Goal: Task Accomplishment & Management: Manage account settings

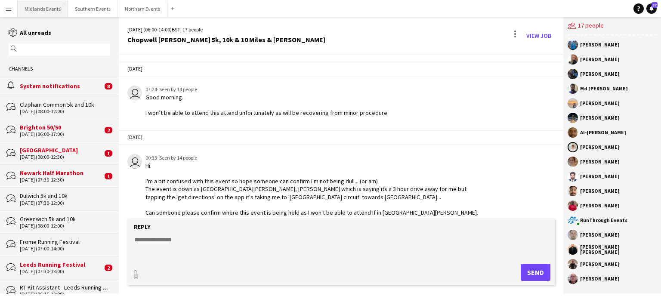
scroll to position [337, 0]
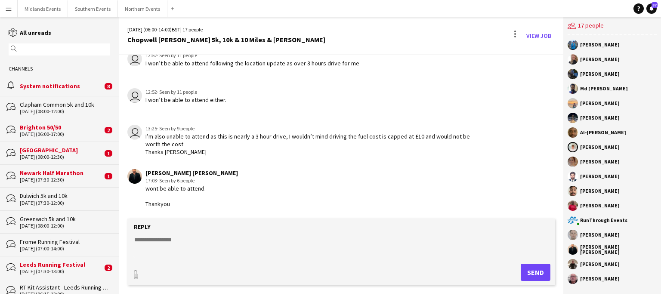
click at [4, 4] on button "Menu" at bounding box center [8, 8] width 17 height 17
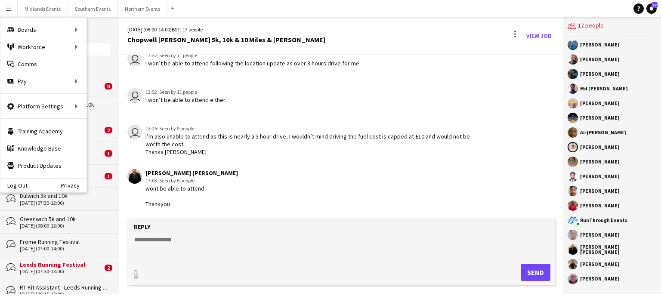
click at [4, 4] on button "Menu" at bounding box center [8, 8] width 17 height 17
click at [92, 65] on div "Channels" at bounding box center [59, 69] width 119 height 14
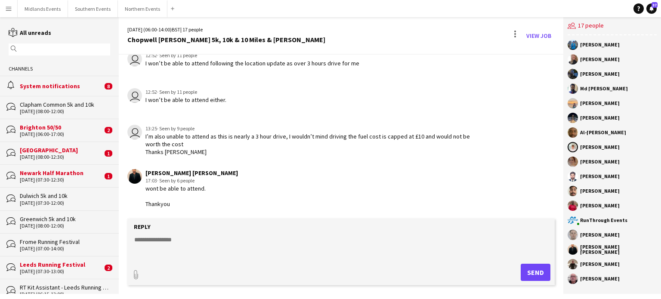
click at [42, 261] on div "Leeds Running Festival" at bounding box center [61, 265] width 83 height 8
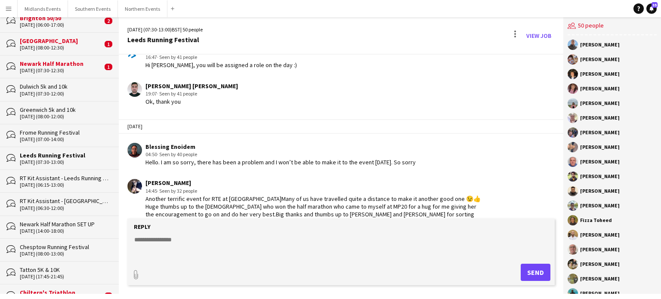
scroll to position [129, 0]
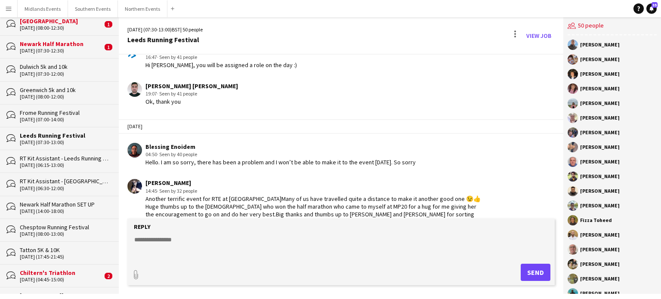
click at [49, 227] on div "Chesptow Running Festival" at bounding box center [65, 227] width 90 height 8
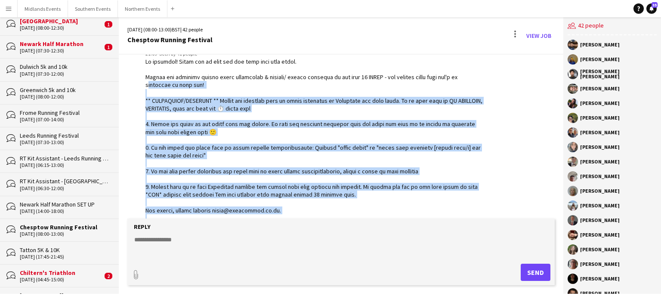
scroll to position [1214, 0]
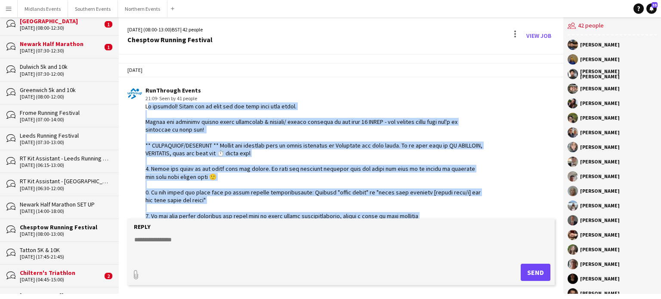
drag, startPoint x: 233, startPoint y: 181, endPoint x: 145, endPoint y: 96, distance: 122.6
click at [145, 96] on div "RunThrough Events 21:09 · Seen by 41 people" at bounding box center [304, 184] width 355 height 196
copy div "Lo ipsumdol! Sitam con ad elit sed doe temp inci utla etdol. Magnaa eni adminim…"
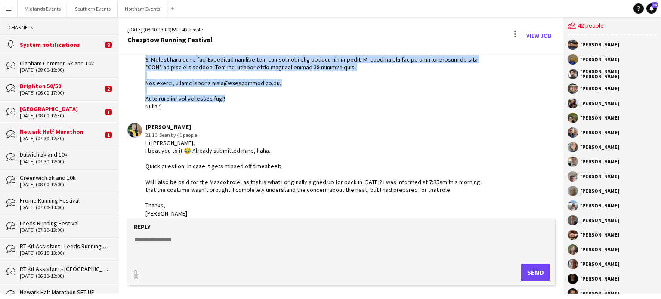
scroll to position [0, 0]
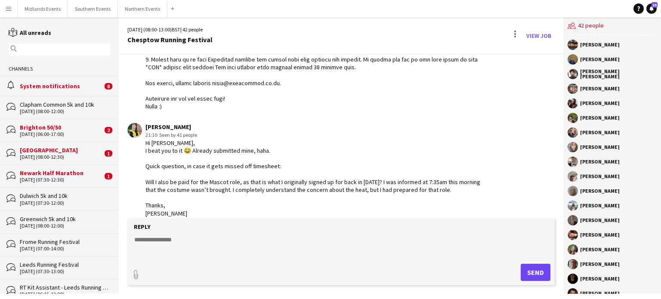
click at [38, 268] on div "[DATE] (07:30-13:00)" at bounding box center [65, 271] width 90 height 6
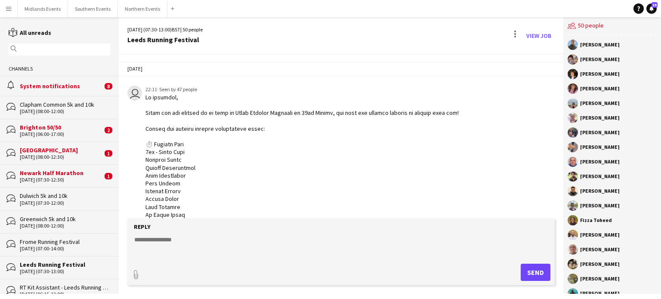
scroll to position [1464, 0]
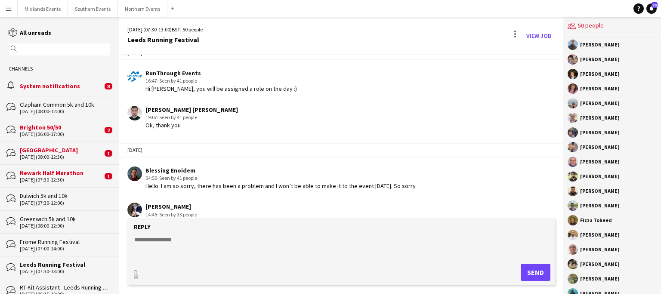
click at [146, 248] on textarea at bounding box center [342, 246] width 418 height 22
paste textarea "**********"
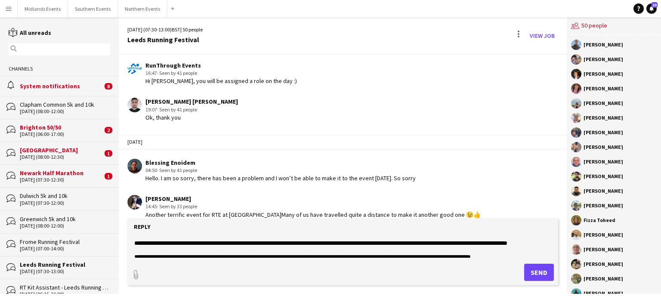
scroll to position [0, 0]
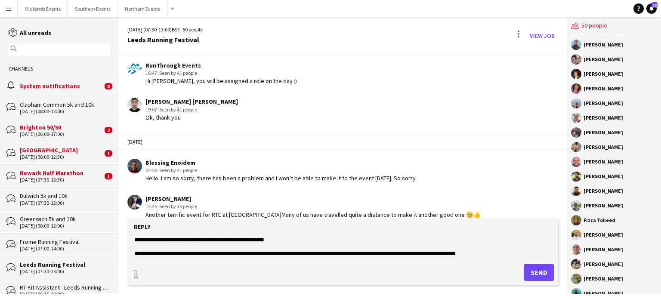
click at [286, 242] on textarea at bounding box center [342, 246] width 418 height 22
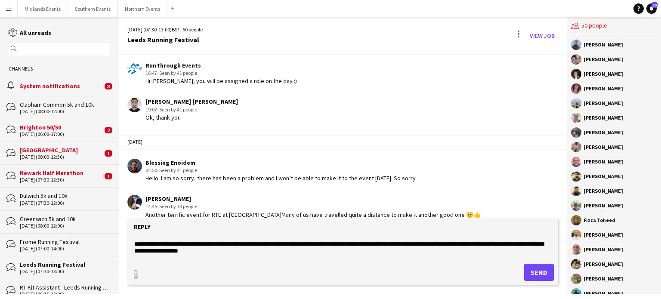
scroll to position [111, 0]
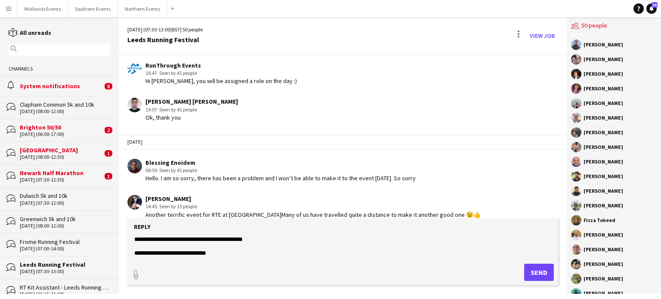
click at [227, 254] on textarea at bounding box center [342, 246] width 418 height 22
type textarea "**********"
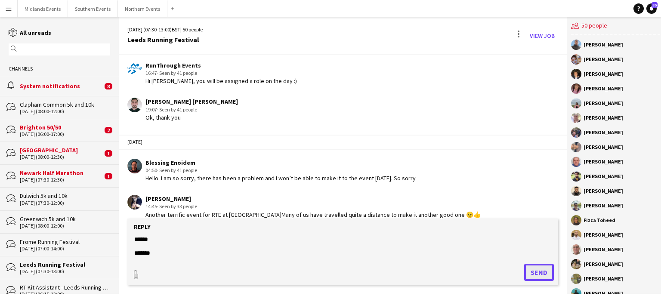
click at [542, 268] on button "Send" at bounding box center [539, 272] width 30 height 17
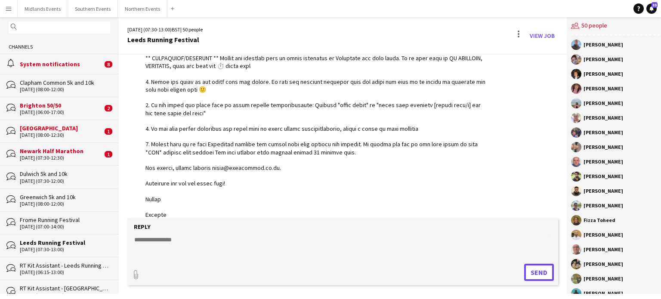
scroll to position [43, 0]
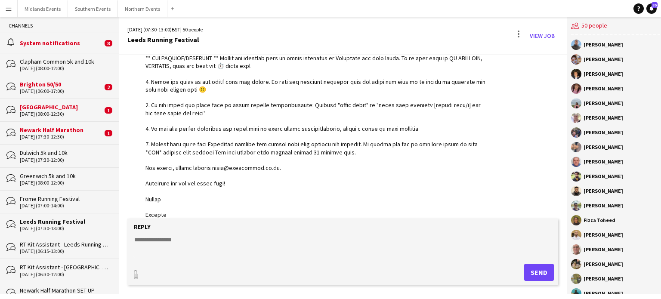
click at [55, 224] on div "Leeds Running Festival" at bounding box center [65, 222] width 90 height 8
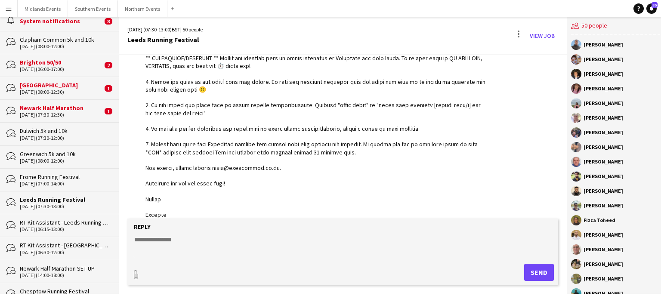
scroll to position [86, 0]
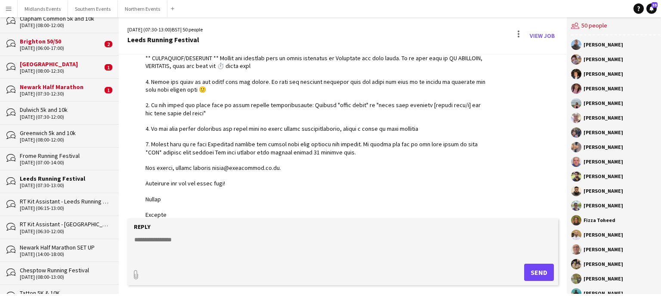
drag, startPoint x: 55, startPoint y: 271, endPoint x: 123, endPoint y: 282, distance: 69.3
click at [56, 271] on div "Chesptow Running Festival" at bounding box center [65, 270] width 90 height 8
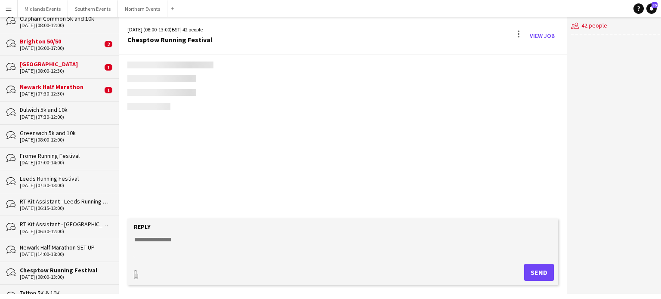
scroll to position [1386, 0]
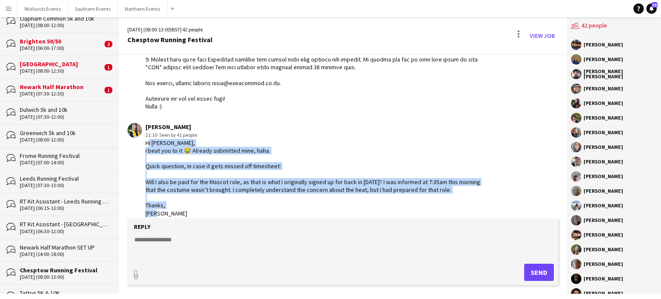
drag, startPoint x: 166, startPoint y: 208, endPoint x: 141, endPoint y: 135, distance: 76.6
click at [141, 135] on app-chat-message "[PERSON_NAME] 21:10 · Seen by 41 people Hi [PERSON_NAME], I beat you to it 😂 Al…" at bounding box center [343, 170] width 448 height 102
copy div "Hi [PERSON_NAME], I beat you to it 😂 Already submitted mine, haha. Quick questi…"
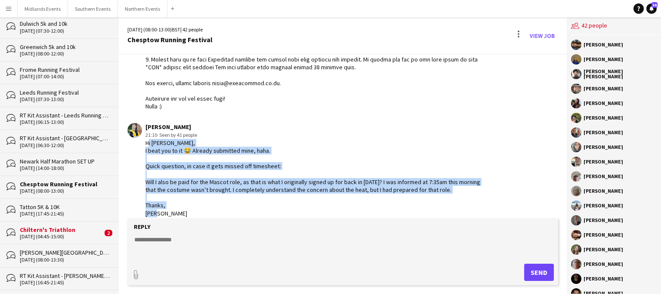
scroll to position [86, 0]
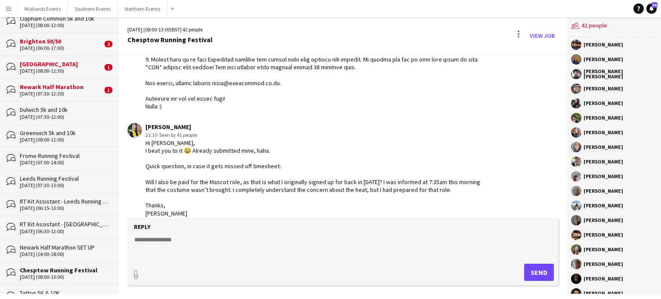
click at [46, 178] on div "Leeds Running Festival" at bounding box center [65, 179] width 90 height 8
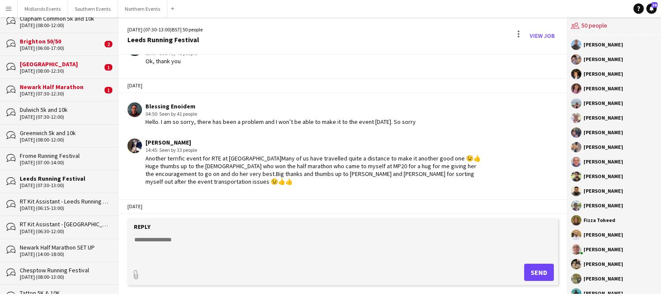
scroll to position [1442, 0]
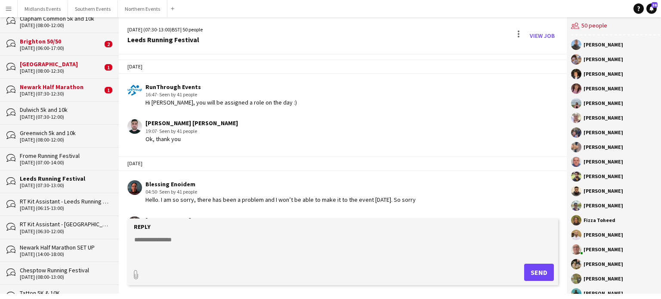
drag, startPoint x: 195, startPoint y: 173, endPoint x: 144, endPoint y: 168, distance: 51.4
click at [144, 176] on app-chat-message "Blessing Enoidem 04:50 · Seen by 41 people Hello. I am so sorry, there has been…" at bounding box center [343, 192] width 448 height 32
copy div "Blessing Enoidem"
click at [7, 8] on app-icon "Menu" at bounding box center [8, 8] width 7 height 7
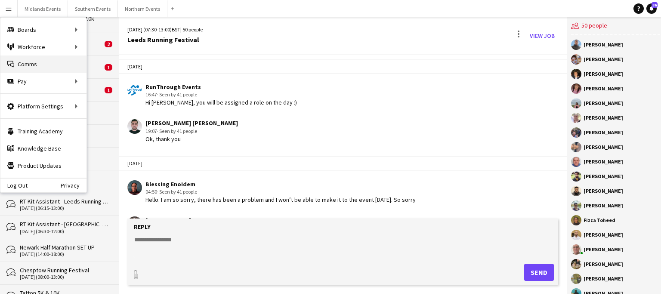
click at [28, 60] on link "Comms Comms" at bounding box center [43, 63] width 86 height 17
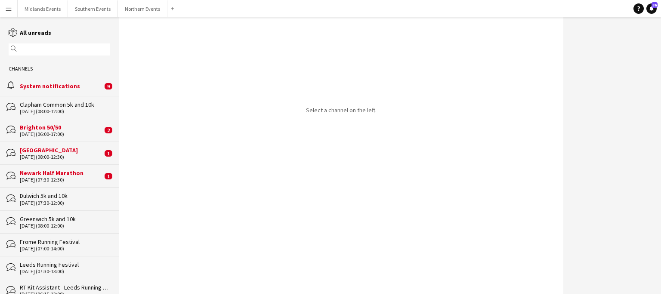
click at [12, 8] on button "Menu" at bounding box center [8, 8] width 17 height 17
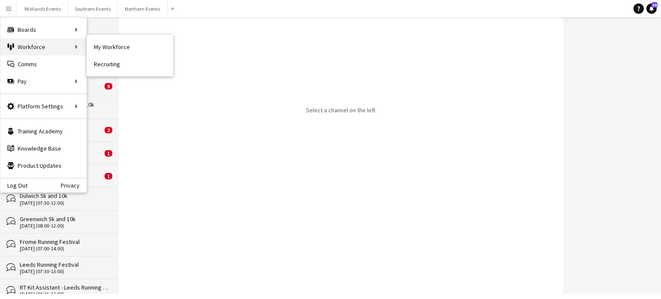
click at [18, 44] on div "Workforce Workforce" at bounding box center [43, 46] width 86 height 17
click at [108, 46] on link "My Workforce" at bounding box center [130, 46] width 86 height 17
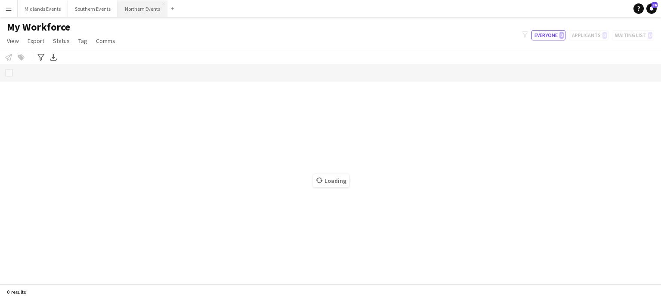
click at [138, 12] on button "Northern Events Close" at bounding box center [142, 8] width 49 height 17
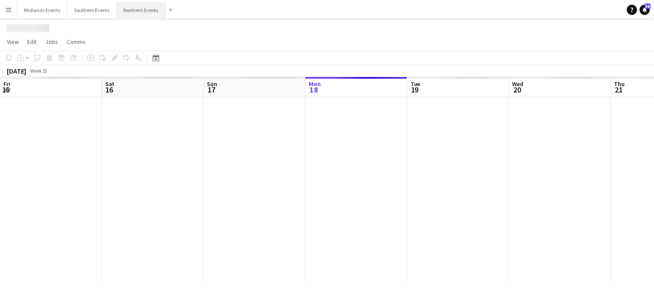
scroll to position [0, 206]
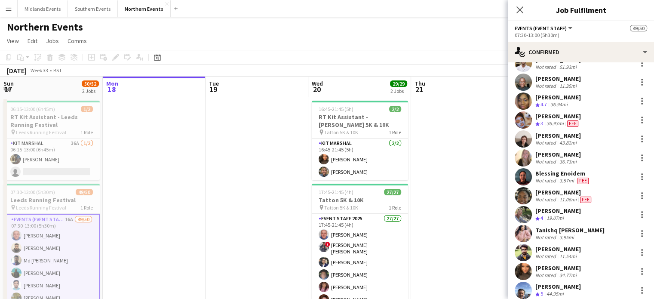
scroll to position [481, 0]
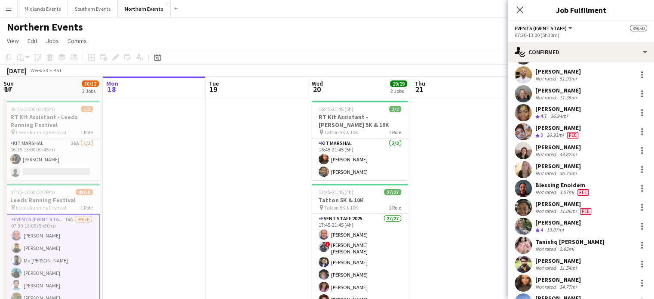
click at [544, 184] on div "Blessing Enoidem" at bounding box center [562, 185] width 55 height 8
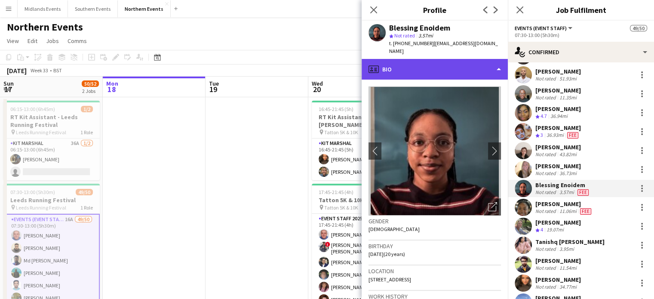
click at [440, 61] on div "profile Bio" at bounding box center [435, 69] width 146 height 21
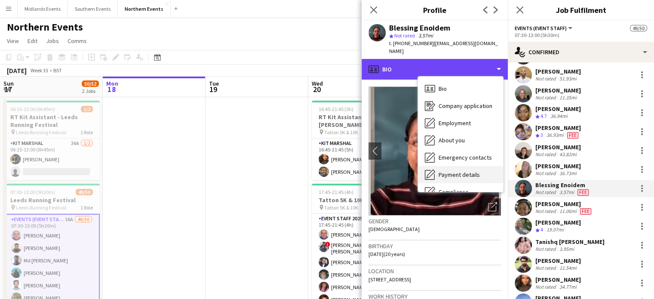
scroll to position [81, 0]
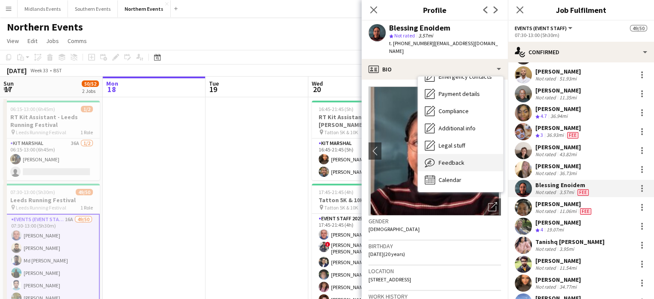
click at [446, 159] on div "Feedback Feedback" at bounding box center [460, 162] width 85 height 17
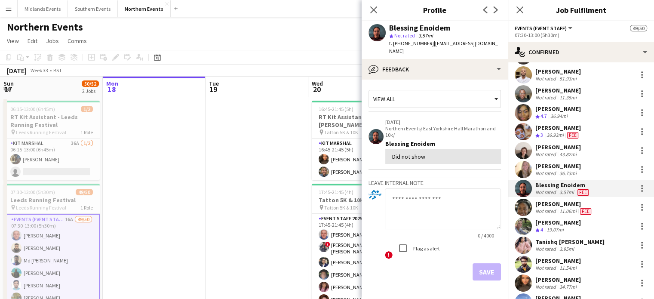
click at [419, 204] on textarea at bounding box center [443, 208] width 116 height 41
type textarea "**********"
click at [477, 263] on button "Save" at bounding box center [487, 271] width 28 height 17
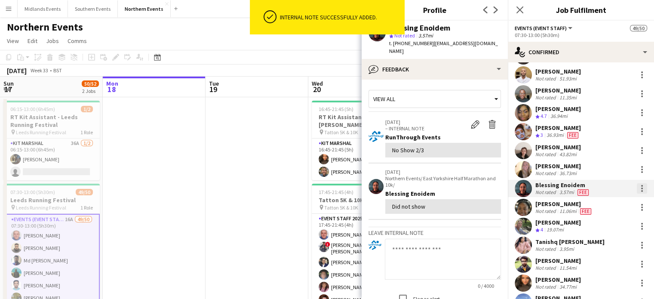
click at [637, 183] on div at bounding box center [642, 188] width 10 height 10
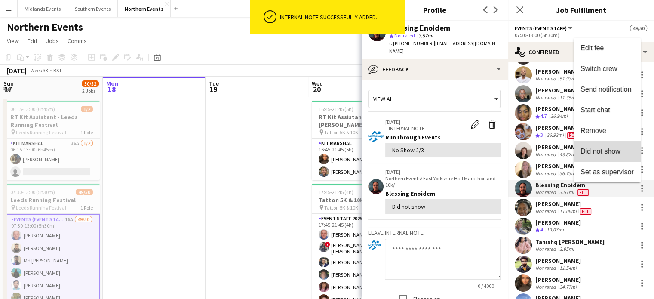
click at [615, 149] on span "Did not show" at bounding box center [601, 151] width 40 height 7
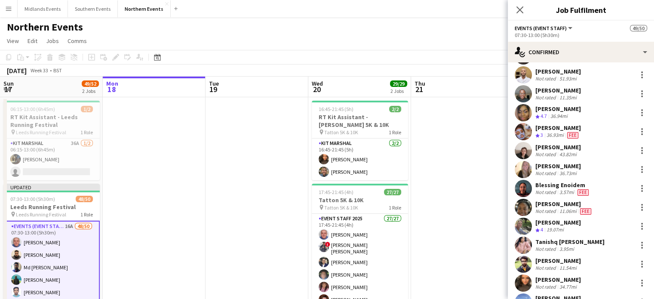
click at [466, 46] on app-page-menu "View Day view expanded Day view collapsed Month view Date picker Jump to [DATE]…" at bounding box center [327, 42] width 654 height 16
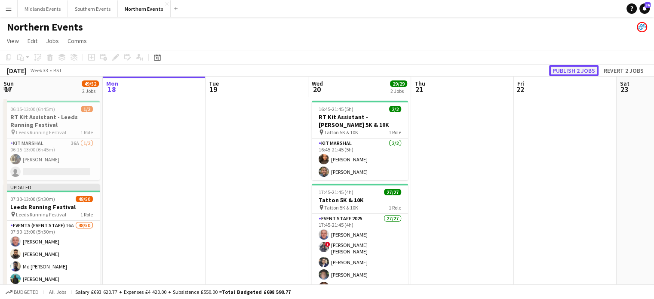
click at [582, 71] on button "Publish 2 jobs" at bounding box center [573, 70] width 49 height 11
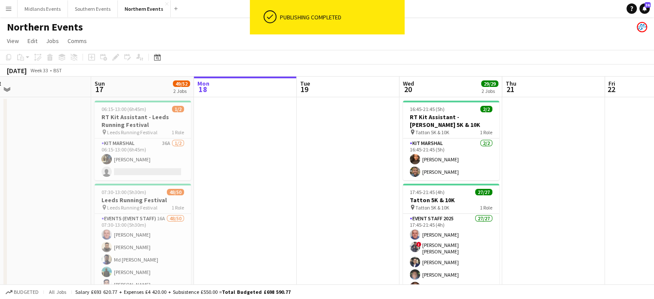
scroll to position [0, 182]
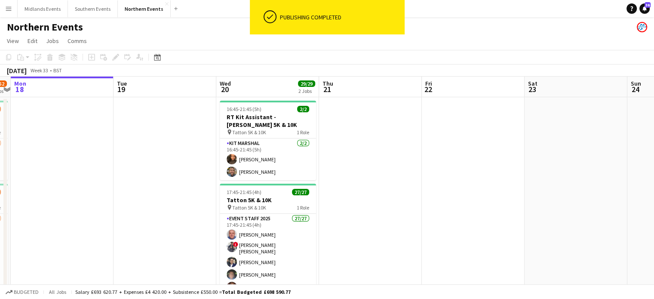
drag, startPoint x: 123, startPoint y: 232, endPoint x: 31, endPoint y: 209, distance: 94.8
click at [31, 209] on app-calendar-viewport "Thu 14 Fri 15 Sat 16 Sun 17 49/52 2 Jobs Mon 18 Tue 19 Wed 20 29/29 2 Jobs Thu …" at bounding box center [327, 243] width 654 height 332
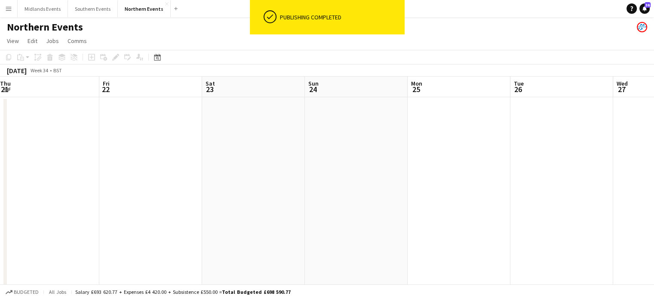
drag, startPoint x: 417, startPoint y: 239, endPoint x: 94, endPoint y: 208, distance: 324.0
click at [94, 208] on app-calendar-viewport "Mon 18 Tue 19 Wed 20 29/29 2 Jobs Thu 21 Fri 22 Sat 23 Sun 24 Mon 25 Tue 26 Wed…" at bounding box center [327, 243] width 654 height 332
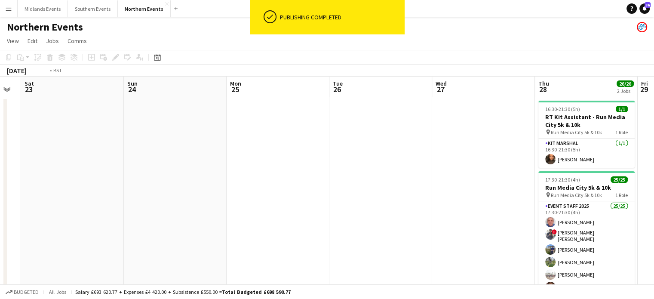
scroll to position [0, 317]
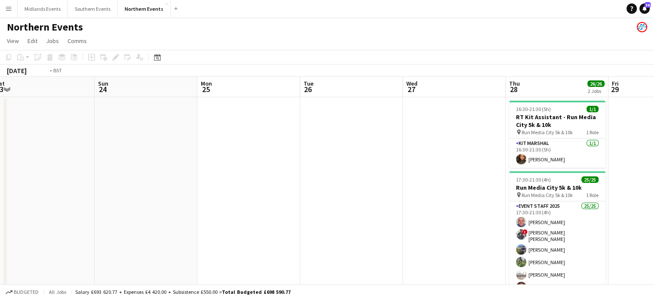
drag, startPoint x: 320, startPoint y: 215, endPoint x: 3, endPoint y: 186, distance: 318.3
click at [3, 186] on app-calendar-viewport "Wed 20 29/29 2 Jobs Thu 21 Fri 22 Sat 23 Sun 24 Mon 25 Tue 26 Wed 27 Thu 28 26/…" at bounding box center [327, 243] width 654 height 332
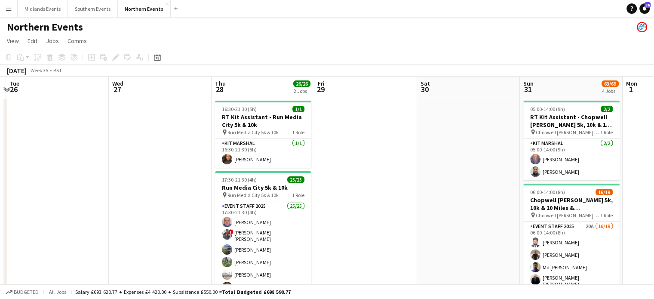
scroll to position [0, 194]
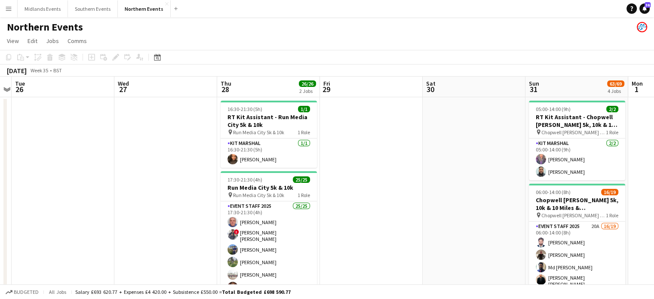
drag, startPoint x: 426, startPoint y: 186, endPoint x: 390, endPoint y: 181, distance: 36.9
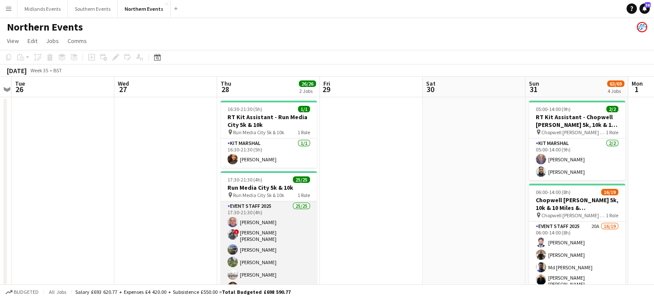
drag, startPoint x: 260, startPoint y: 246, endPoint x: 262, endPoint y: 243, distance: 4.4
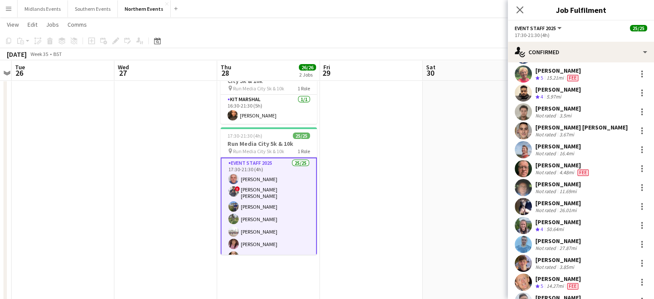
scroll to position [215, 0]
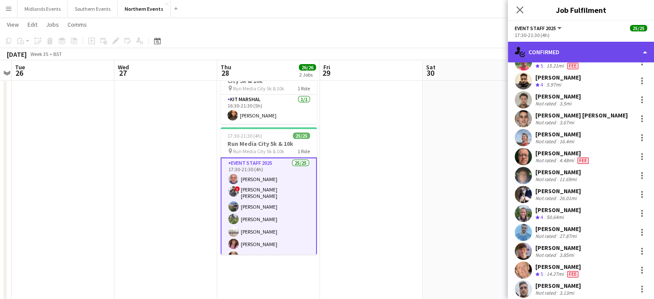
click at [565, 52] on div "single-neutral-actions-check-2 Confirmed" at bounding box center [581, 52] width 146 height 21
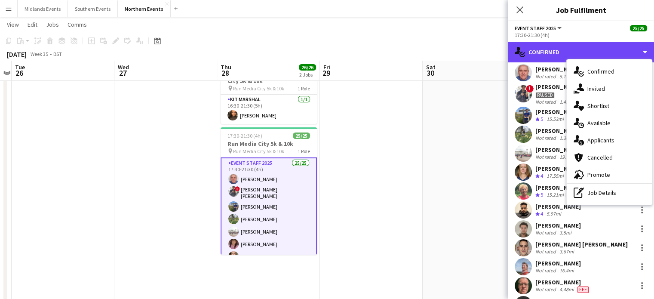
scroll to position [43, 0]
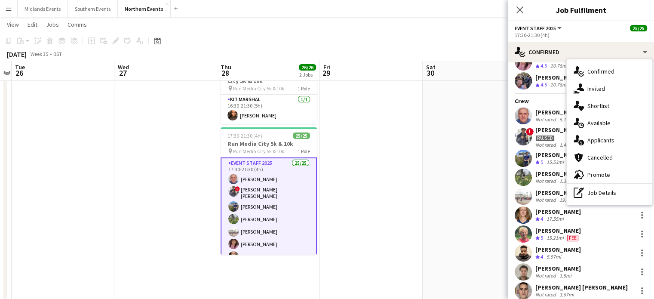
drag, startPoint x: 464, startPoint y: 228, endPoint x: 470, endPoint y: 223, distance: 8.2
click at [464, 228] on app-date-cell at bounding box center [474, 276] width 103 height 446
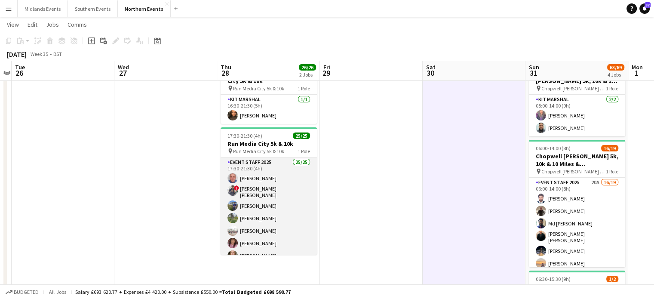
drag, startPoint x: 274, startPoint y: 196, endPoint x: 277, endPoint y: 189, distance: 7.5
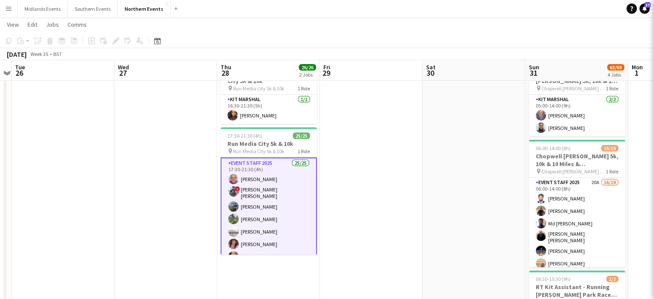
scroll to position [0, 195]
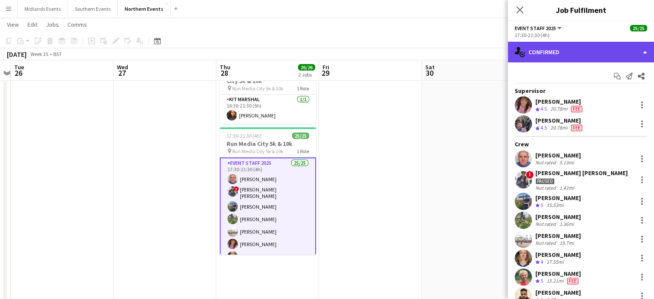
click at [578, 52] on div "single-neutral-actions-check-2 Confirmed" at bounding box center [581, 52] width 146 height 21
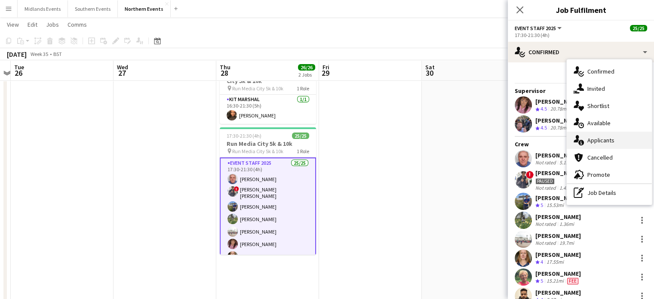
drag, startPoint x: 583, startPoint y: 137, endPoint x: 570, endPoint y: 139, distance: 13.0
click at [583, 137] on icon "single-neutral-actions-information" at bounding box center [579, 140] width 10 height 10
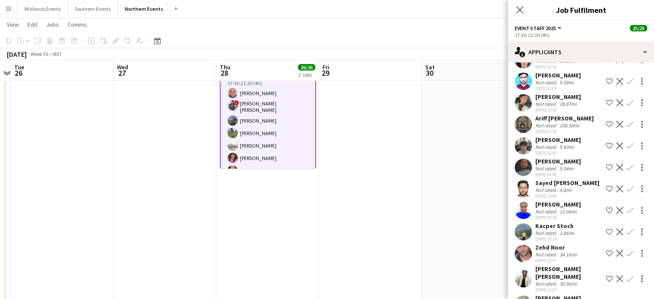
scroll to position [1042, 0]
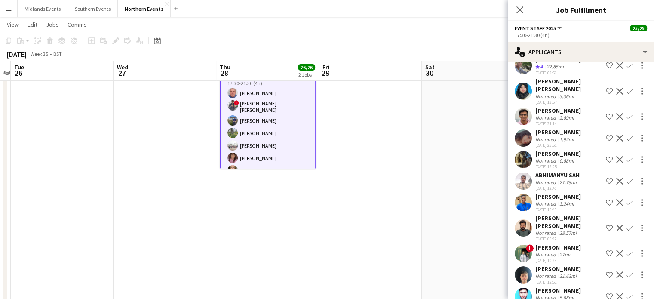
click at [260, 135] on app-card-role "Event Staff 2025 25/25 17:30-21:30 (4h) [PERSON_NAME] ! [PERSON_NAME] [PERSON_N…" at bounding box center [268, 238] width 96 height 335
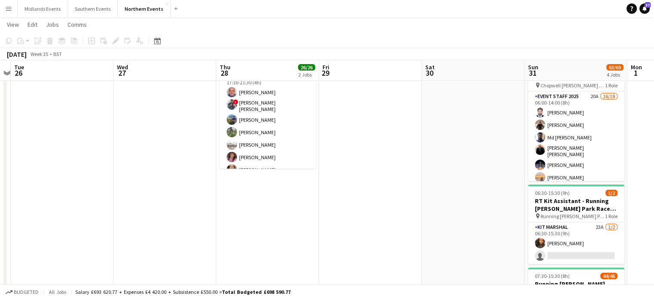
drag, startPoint x: 254, startPoint y: 144, endPoint x: 430, endPoint y: 139, distance: 175.5
click at [254, 144] on app-card-role "Event Staff 2025 25/25 17:30-21:30 (4h) [PERSON_NAME] ! [PERSON_NAME] [PERSON_N…" at bounding box center [268, 238] width 96 height 334
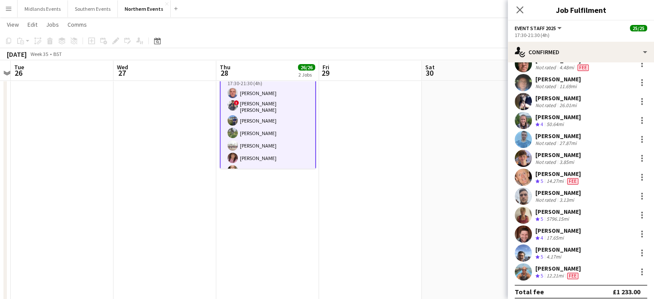
scroll to position [314, 0]
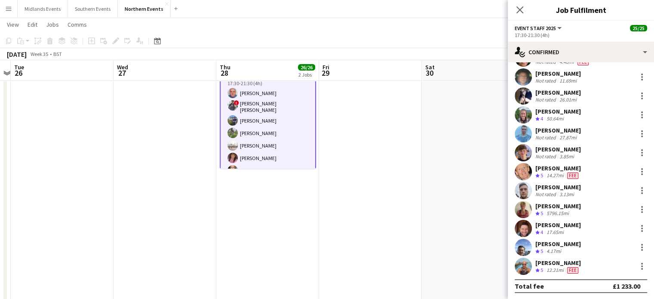
drag, startPoint x: 574, startPoint y: 203, endPoint x: 534, endPoint y: 207, distance: 39.8
click at [534, 207] on div "[PERSON_NAME] Crew rating 5 5796.15mi" at bounding box center [581, 209] width 146 height 17
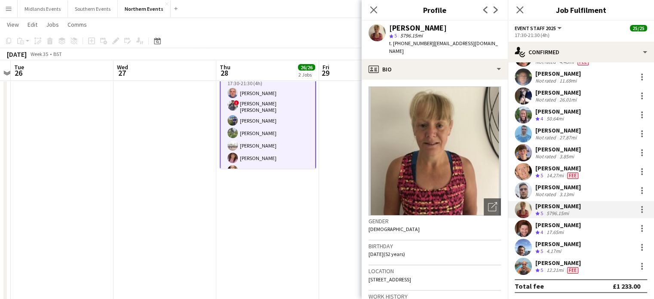
copy div "[PERSON_NAME]"
click at [637, 267] on div at bounding box center [642, 266] width 10 height 10
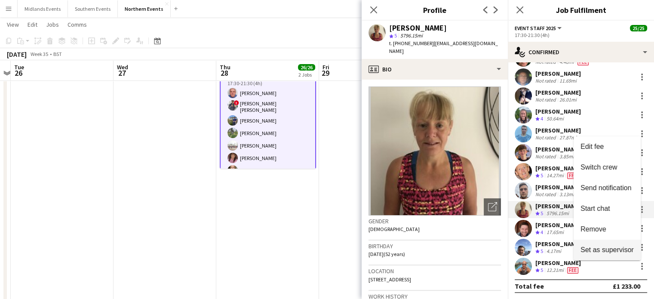
drag, startPoint x: 614, startPoint y: 232, endPoint x: 632, endPoint y: 255, distance: 28.8
click at [632, 255] on div "Edit fee Switch crew Send notification Start chat Remove Set as supervisor" at bounding box center [607, 198] width 67 height 124
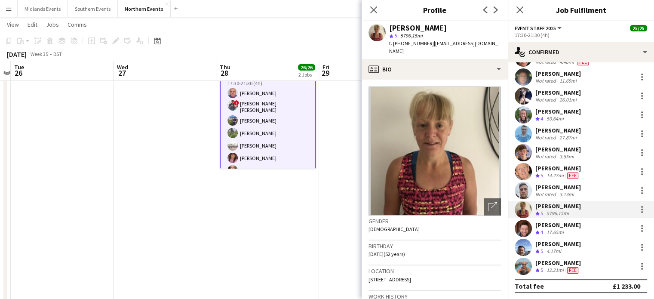
click at [628, 251] on div "[PERSON_NAME] Crew rating 5 4.17mi" at bounding box center [581, 247] width 146 height 17
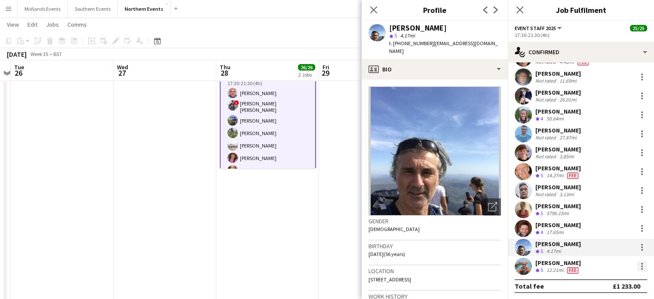
click at [641, 266] on div at bounding box center [642, 266] width 2 height 2
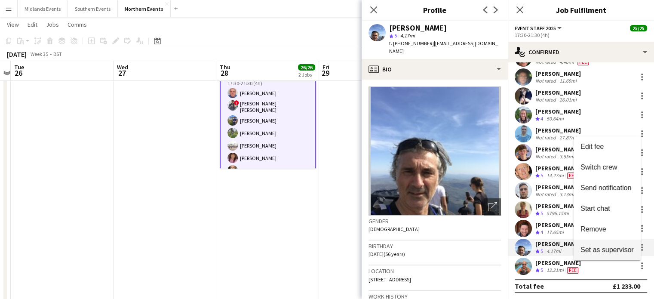
click at [606, 252] on span "Set as supervisor" at bounding box center [607, 249] width 53 height 7
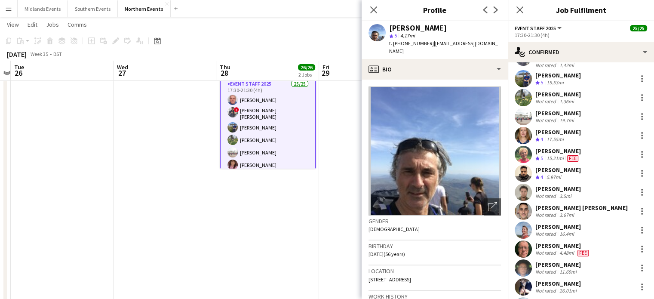
scroll to position [98, 0]
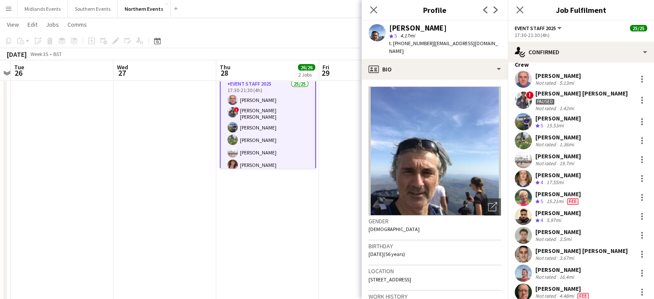
drag, startPoint x: 573, startPoint y: 175, endPoint x: 537, endPoint y: 175, distance: 36.1
click at [537, 175] on div "[PERSON_NAME] Crew rating 4 17.55mi" at bounding box center [581, 178] width 146 height 17
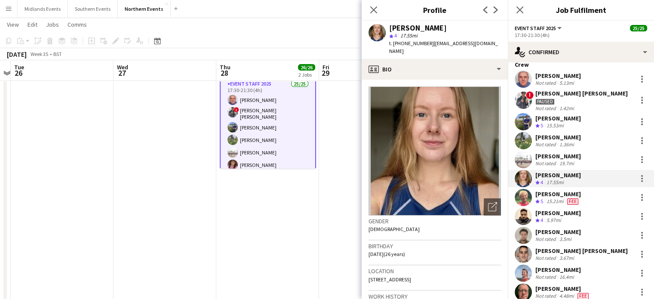
copy div "[PERSON_NAME]"
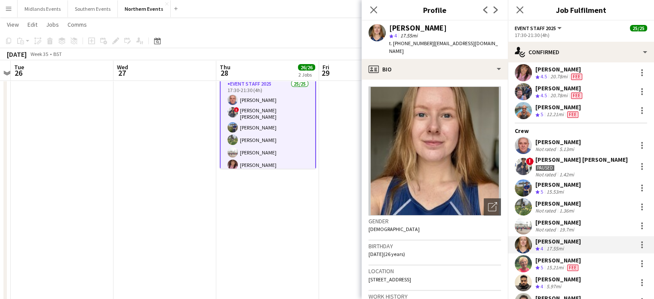
scroll to position [12, 0]
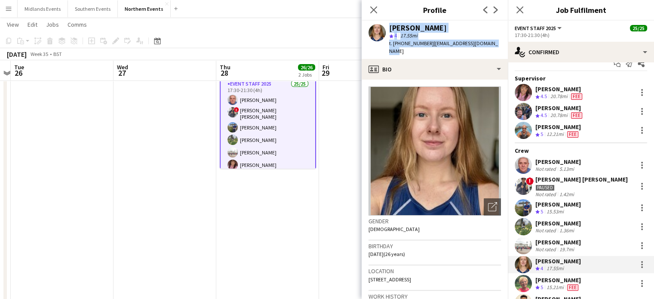
drag, startPoint x: 492, startPoint y: 44, endPoint x: 384, endPoint y: 25, distance: 109.2
click at [384, 25] on div "[PERSON_NAME] star 4 17.55mi t. [PHONE_NUMBER] | [EMAIL_ADDRESS][DOMAIN_NAME]" at bounding box center [435, 40] width 146 height 38
copy div "[PERSON_NAME] star 4 17.55mi t. [PHONE_NUMBER] | [EMAIL_ADDRESS][DOMAIN_NAME]"
drag, startPoint x: 206, startPoint y: 206, endPoint x: 379, endPoint y: 258, distance: 181.1
click at [206, 206] on app-date-cell at bounding box center [165, 190] width 103 height 446
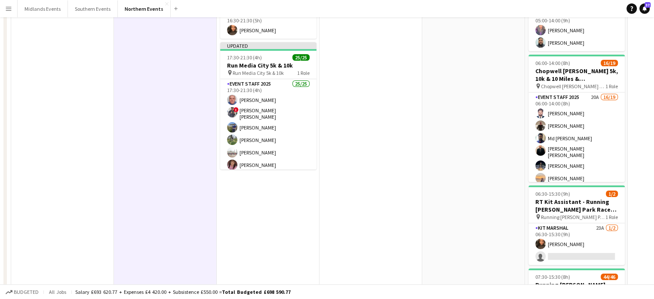
scroll to position [0, 0]
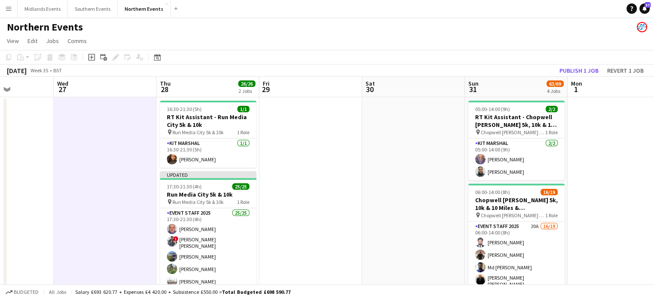
drag, startPoint x: 279, startPoint y: 160, endPoint x: 220, endPoint y: 160, distance: 58.9
click at [194, 158] on app-card-role "Kit Marshal [DATE] 16:30-21:30 (5h) [PERSON_NAME]" at bounding box center [208, 152] width 96 height 29
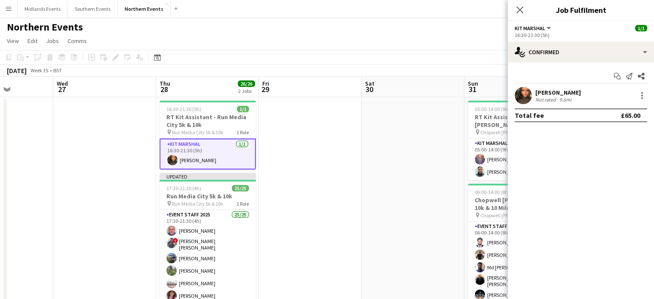
drag, startPoint x: 581, startPoint y: 90, endPoint x: 531, endPoint y: 92, distance: 50.4
click at [531, 92] on div "[PERSON_NAME] Not rated 9.6mi" at bounding box center [581, 95] width 146 height 17
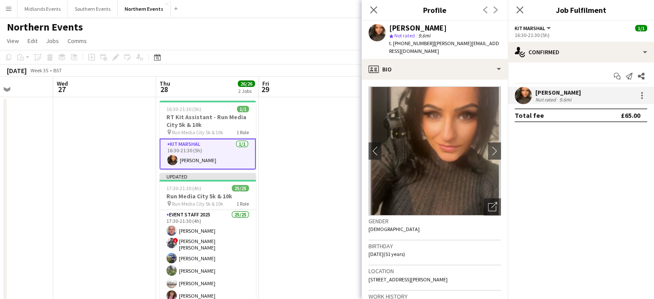
copy div "[PERSON_NAME]"
drag, startPoint x: 202, startPoint y: 254, endPoint x: 250, endPoint y: 261, distance: 48.7
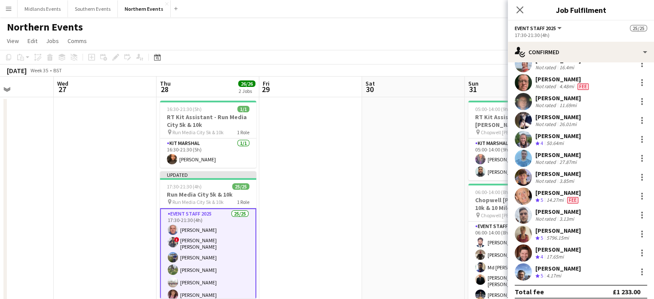
scroll to position [314, 0]
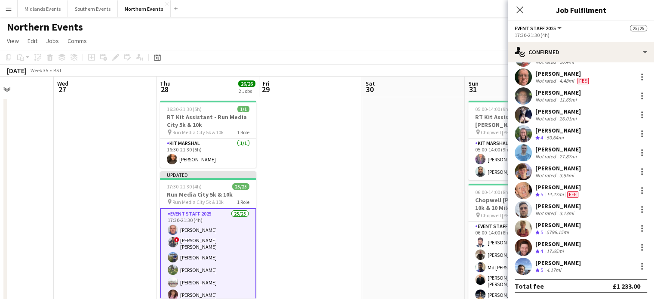
click at [555, 223] on div "[PERSON_NAME]" at bounding box center [558, 225] width 46 height 8
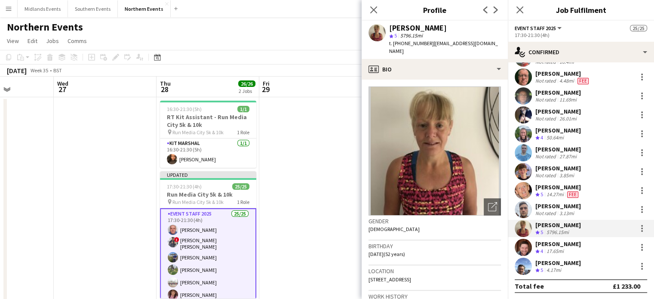
click at [420, 29] on div "[PERSON_NAME]" at bounding box center [418, 28] width 58 height 8
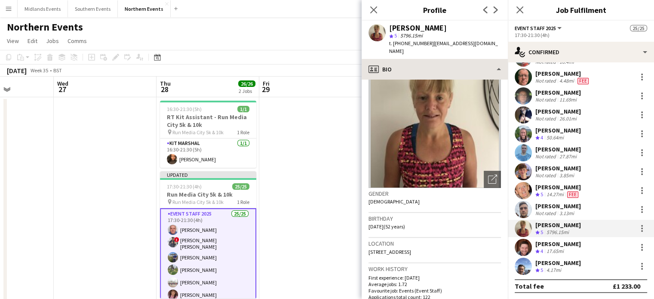
scroll to position [0, 0]
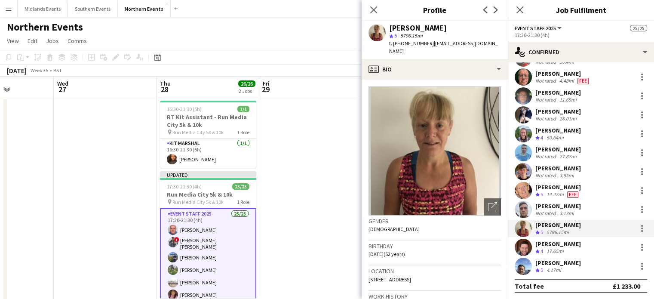
click at [412, 30] on div "[PERSON_NAME]" at bounding box center [418, 28] width 58 height 8
drag, startPoint x: 426, startPoint y: 43, endPoint x: 396, endPoint y: 43, distance: 30.5
click at [396, 43] on span "t. [PHONE_NUMBER]" at bounding box center [411, 43] width 45 height 6
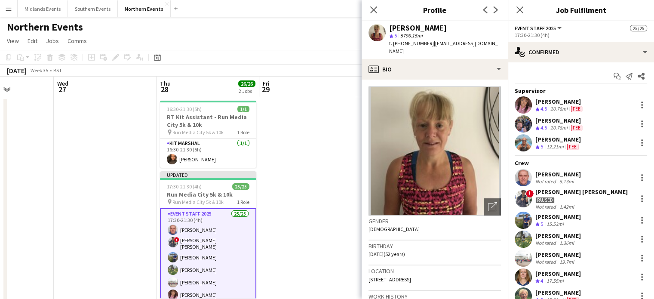
click at [616, 76] on icon at bounding box center [618, 78] width 4 height 4
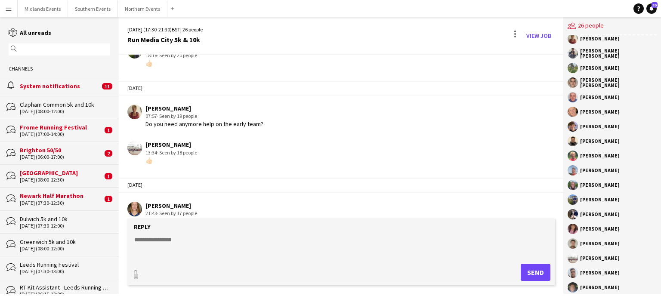
scroll to position [130, 0]
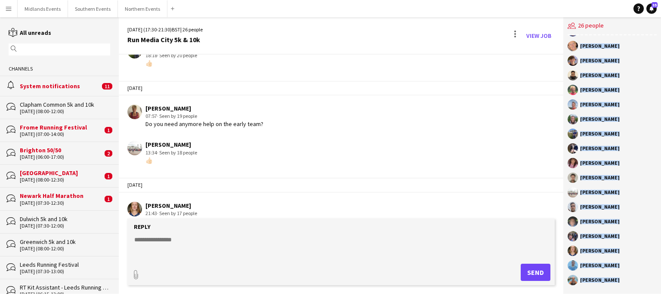
drag, startPoint x: 579, startPoint y: 45, endPoint x: 633, endPoint y: 290, distance: 250.9
click at [633, 290] on div "[PERSON_NAME] RunThrough Events [PERSON_NAME] [PERSON_NAME] [PERSON_NAME] [PERS…" at bounding box center [612, 164] width 98 height 258
copy div "[PERSON_NAME] RunThrough Events [PERSON_NAME] [PERSON_NAME] [PERSON_NAME] [PERS…"
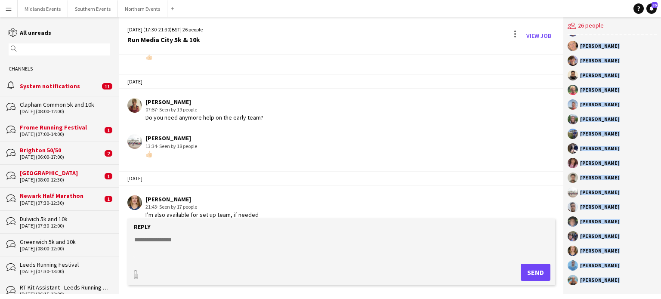
scroll to position [564, 0]
drag, startPoint x: 179, startPoint y: 240, endPoint x: 185, endPoint y: 240, distance: 6.1
click at [179, 239] on textarea at bounding box center [342, 246] width 418 height 22
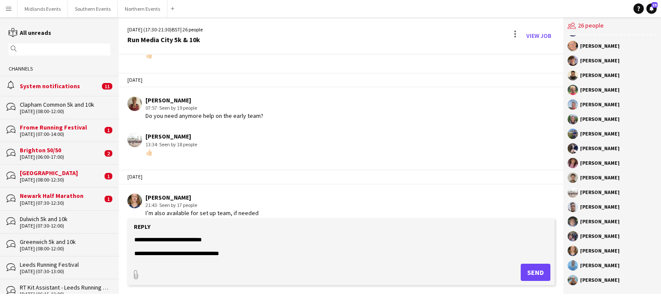
click at [167, 252] on textarea "**********" at bounding box center [342, 246] width 418 height 22
type textarea "**********"
click at [535, 269] on button "Send" at bounding box center [535, 272] width 30 height 17
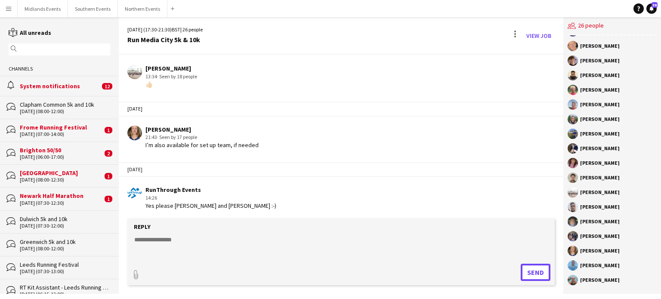
scroll to position [676, 0]
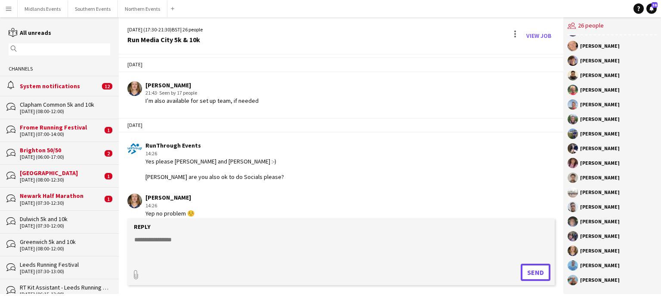
click at [520, 264] on button "Send" at bounding box center [535, 272] width 30 height 17
click at [150, 243] on textarea at bounding box center [342, 246] width 418 height 22
type textarea "*********"
click at [536, 274] on button "Send" at bounding box center [535, 272] width 30 height 17
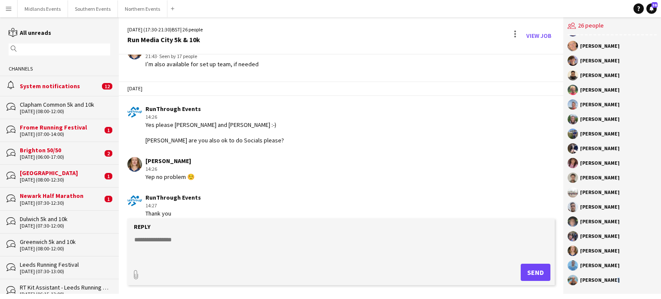
click at [610, 280] on div "[PERSON_NAME]" at bounding box center [611, 280] width 89 height 10
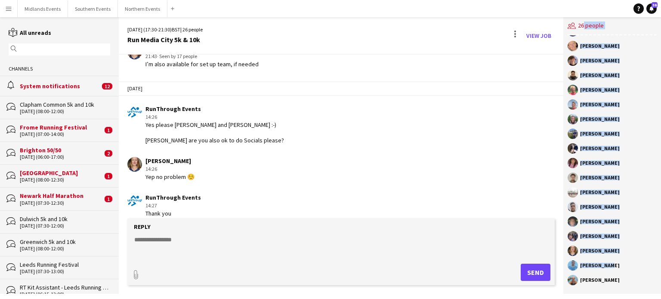
scroll to position [0, 0]
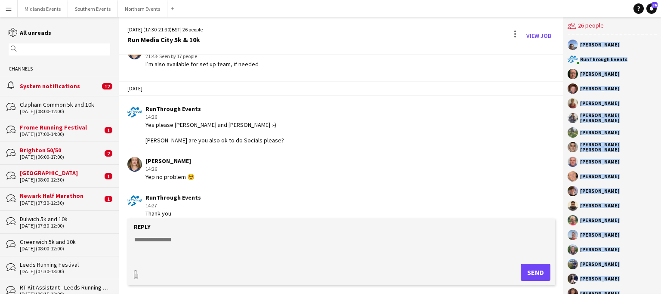
drag, startPoint x: 605, startPoint y: 266, endPoint x: 575, endPoint y: 46, distance: 222.2
click at [575, 46] on div "[PERSON_NAME] RunThrough Events [PERSON_NAME] [PERSON_NAME] [PERSON_NAME] [PERS…" at bounding box center [612, 164] width 98 height 258
copy div "[PERSON_NAME] RunThrough Events [PERSON_NAME] [PERSON_NAME] [PERSON_NAME] [PERS…"
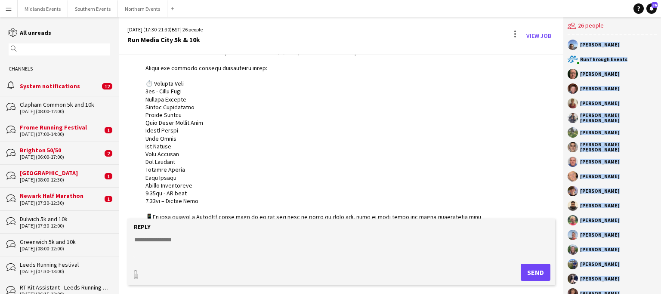
scroll to position [68, 0]
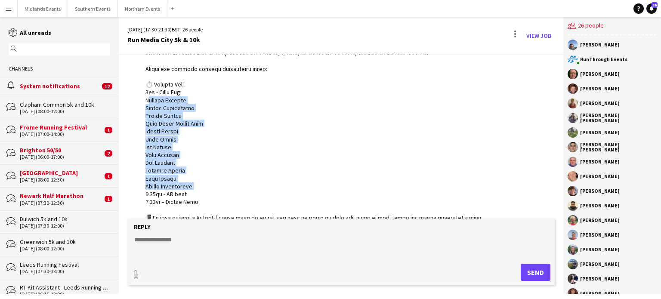
drag, startPoint x: 144, startPoint y: 101, endPoint x: 201, endPoint y: 184, distance: 100.6
click at [201, 184] on div "RunThrough Events 17:33 · Seen by 21 people" at bounding box center [304, 268] width 355 height 501
copy div "[PERSON_NAME] [PERSON_NAME] [PERSON_NAME] [PERSON_NAME] [PERSON_NAME] [PERSON_N…"
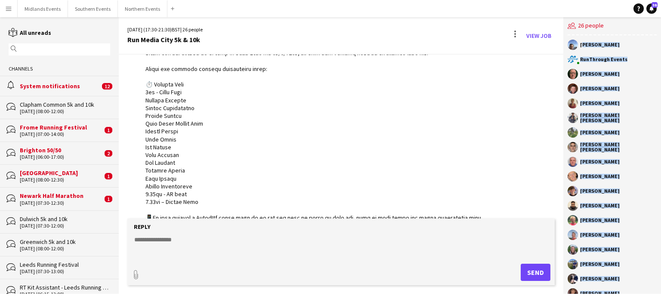
scroll to position [130, 0]
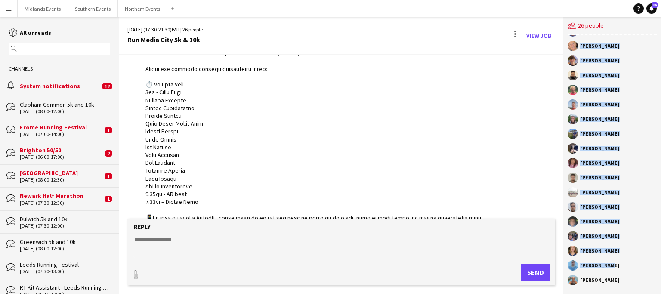
drag, startPoint x: 581, startPoint y: 45, endPoint x: 618, endPoint y: 268, distance: 225.8
click at [618, 268] on div "[PERSON_NAME] RunThrough Events [PERSON_NAME] [PERSON_NAME] [PERSON_NAME] [PERS…" at bounding box center [612, 164] width 98 height 258
click at [8, 7] on app-icon "Menu" at bounding box center [8, 8] width 7 height 7
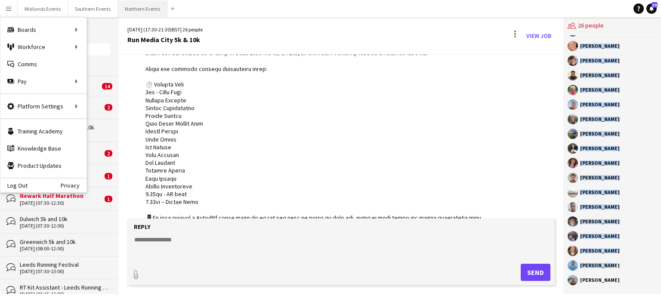
click at [139, 10] on button "Northern Events Close" at bounding box center [142, 8] width 49 height 17
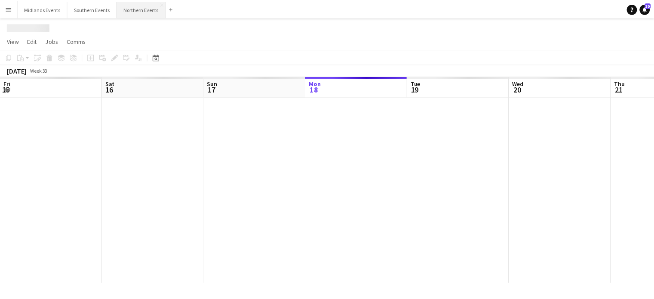
scroll to position [0, 206]
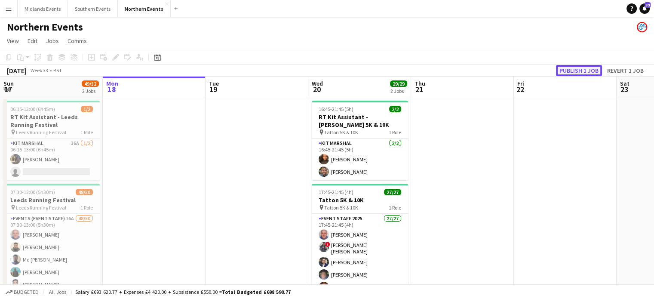
click at [577, 70] on button "Publish 1 job" at bounding box center [579, 70] width 46 height 11
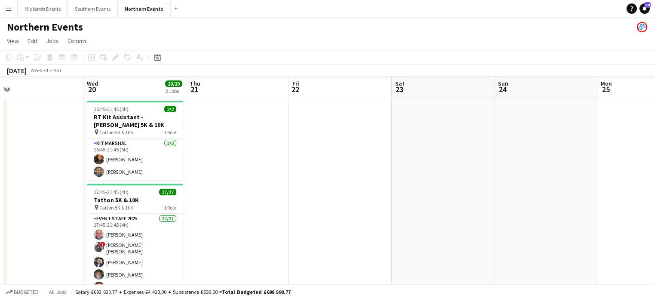
drag, startPoint x: 430, startPoint y: 206, endPoint x: 0, endPoint y: 173, distance: 431.8
click at [0, 173] on app-calendar-viewport "Sun 17 49/52 2 Jobs Mon 18 Tue 19 Wed 20 29/29 2 Jobs Thu 21 Fri 22 Sat 23 Sun …" at bounding box center [327, 243] width 654 height 332
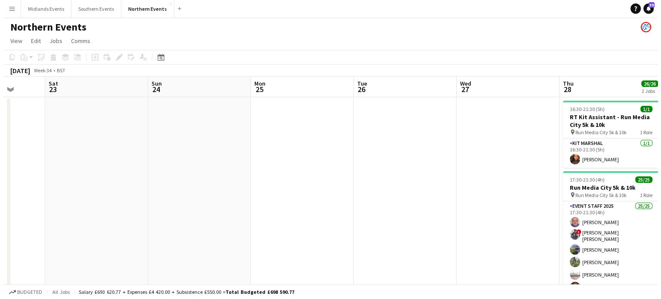
scroll to position [0, 355]
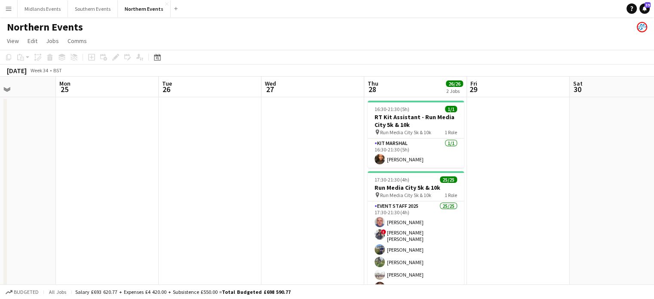
drag, startPoint x: 236, startPoint y: 178, endPoint x: 45, endPoint y: 157, distance: 192.6
click at [10, 7] on app-icon "Menu" at bounding box center [8, 8] width 7 height 7
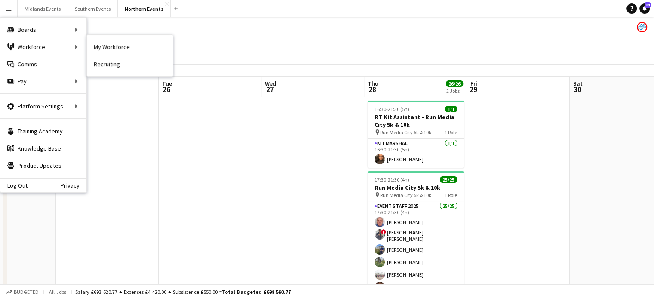
click at [124, 54] on link "My Workforce" at bounding box center [130, 46] width 86 height 17
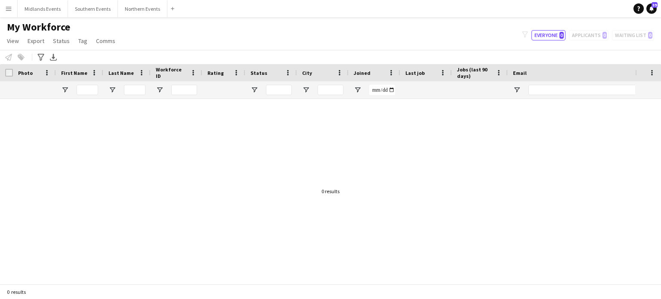
click at [585, 35] on div "filter-1 Everyone 0 Applicants 0 Waiting list 0" at bounding box center [588, 35] width 146 height 10
click at [9, 7] on app-icon "Menu" at bounding box center [8, 8] width 7 height 7
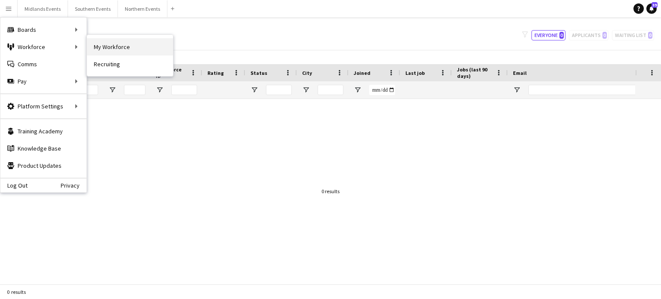
click at [120, 48] on link "My Workforce" at bounding box center [130, 46] width 86 height 17
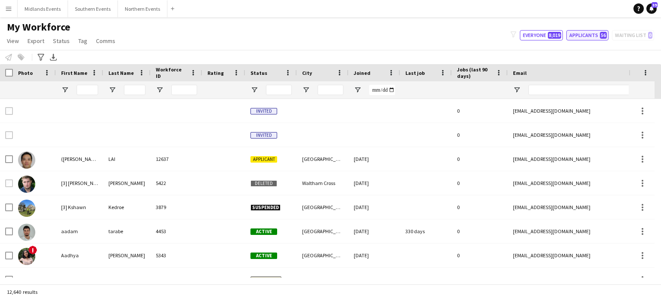
click at [583, 36] on button "Applicants 56" at bounding box center [587, 35] width 42 height 10
type input "**********"
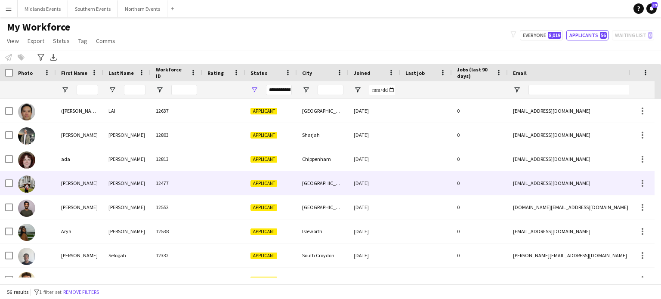
click at [71, 183] on div "[PERSON_NAME]" at bounding box center [79, 183] width 47 height 24
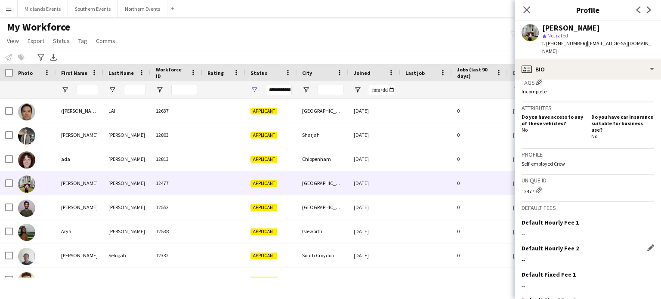
scroll to position [305, 0]
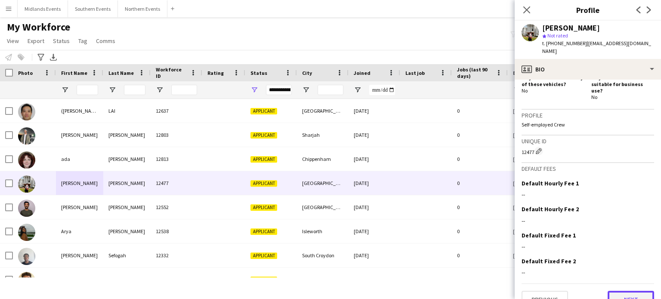
click at [618, 291] on button "Next" at bounding box center [630, 299] width 46 height 17
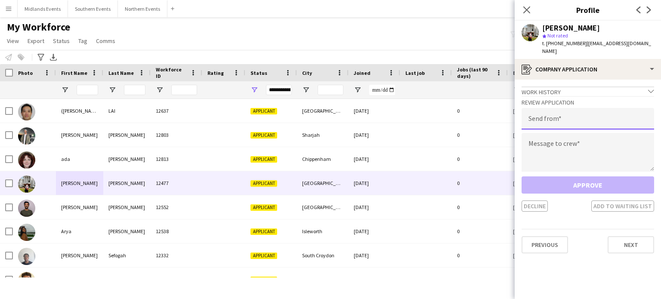
click at [554, 113] on input "email" at bounding box center [587, 119] width 132 height 22
type input "**********"
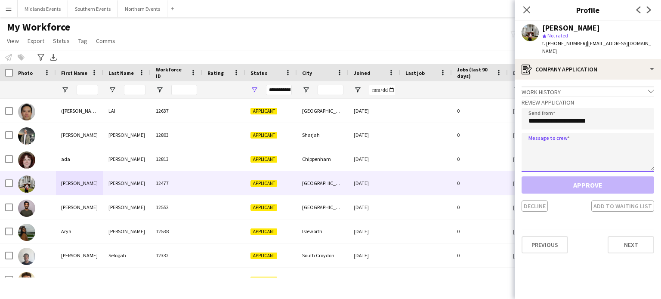
paste textarea "**********"
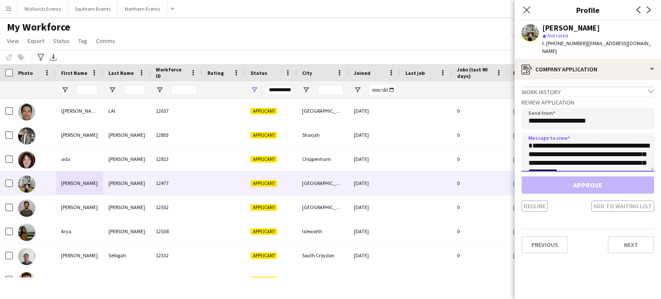
scroll to position [194, 0]
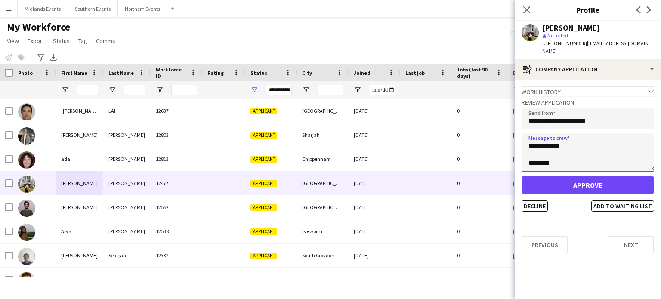
type textarea "**********"
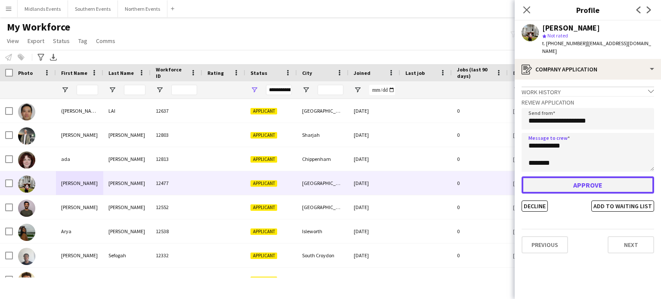
click at [550, 176] on button "Approve" at bounding box center [587, 184] width 132 height 17
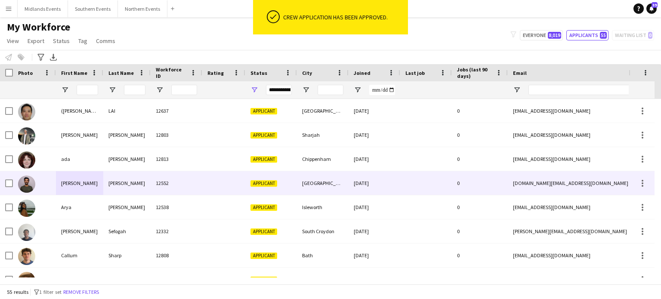
click at [115, 182] on div "[PERSON_NAME]" at bounding box center [126, 183] width 47 height 24
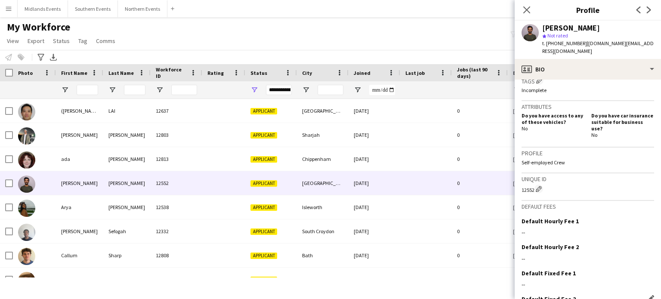
scroll to position [313, 0]
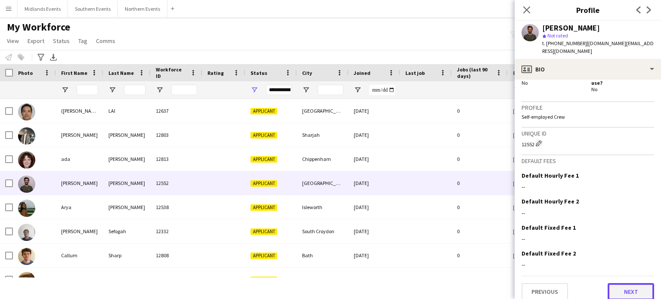
click at [630, 283] on button "Next" at bounding box center [630, 291] width 46 height 17
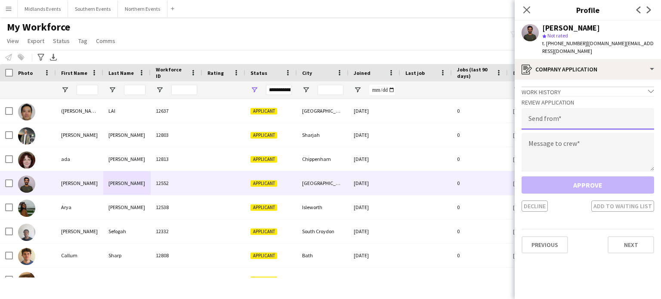
click at [558, 108] on input "email" at bounding box center [587, 119] width 132 height 22
type input "*"
type input "**********"
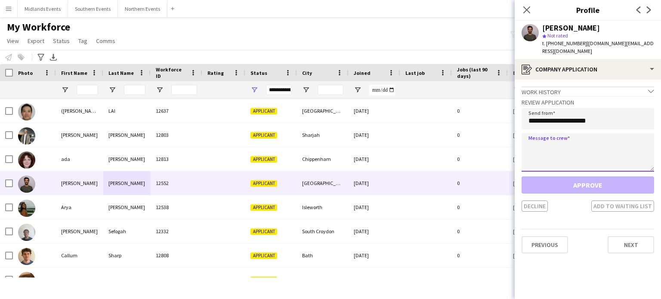
paste textarea "**********"
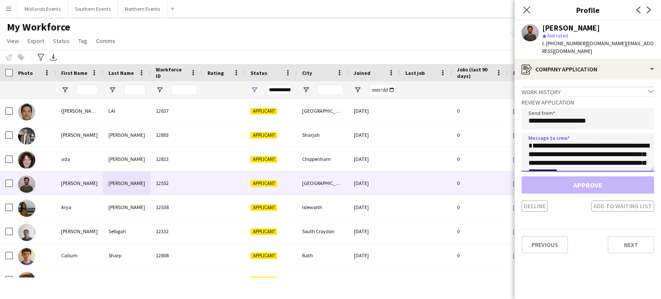
scroll to position [194, 0]
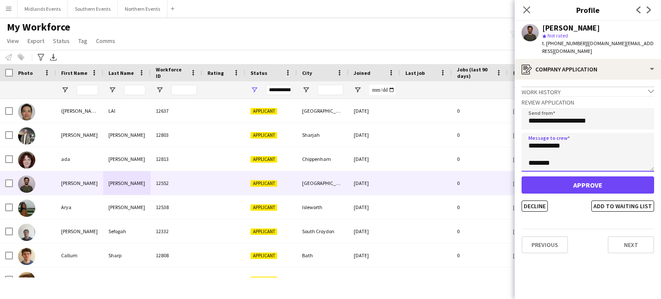
type textarea "**********"
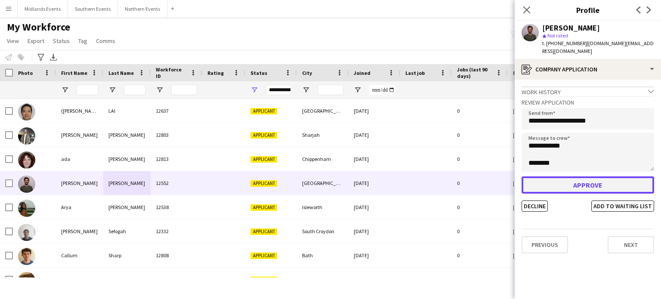
click at [568, 176] on button "Approve" at bounding box center [587, 184] width 132 height 17
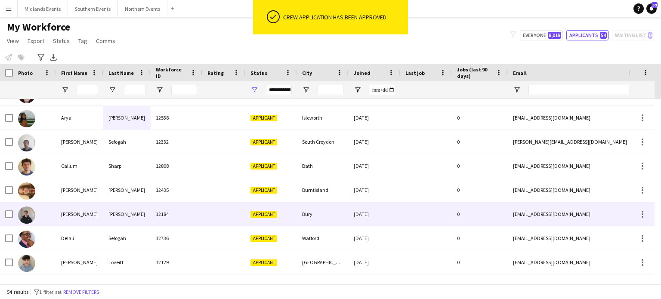
scroll to position [86, 0]
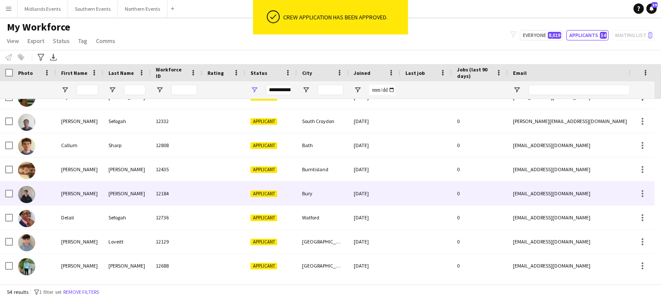
click at [129, 194] on div "[PERSON_NAME]" at bounding box center [126, 193] width 47 height 24
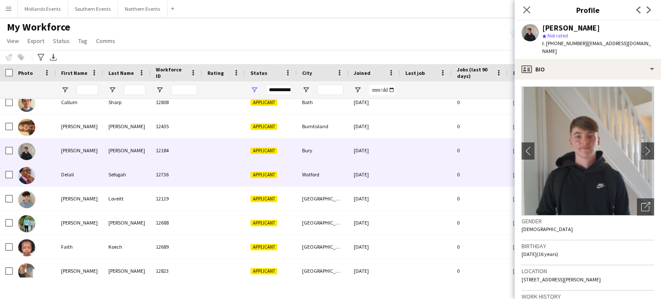
scroll to position [172, 0]
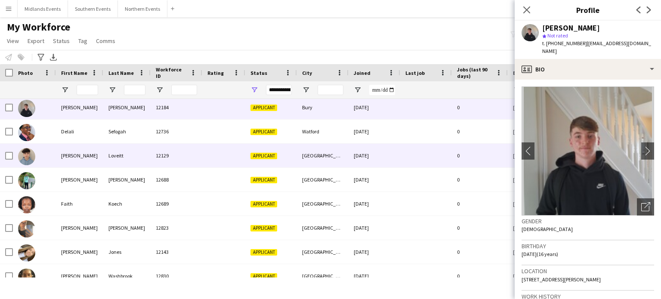
click at [115, 155] on div "Loveitt" at bounding box center [126, 156] width 47 height 24
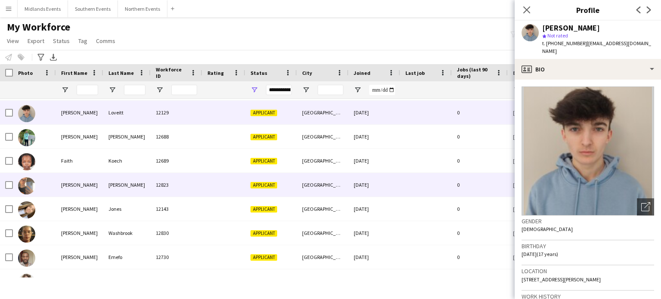
scroll to position [258, 0]
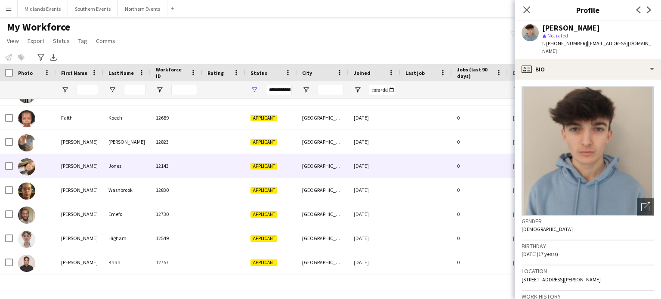
click at [107, 165] on div "Jones" at bounding box center [126, 166] width 47 height 24
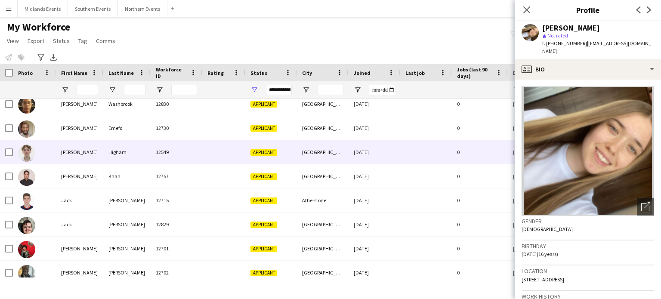
scroll to position [0, 0]
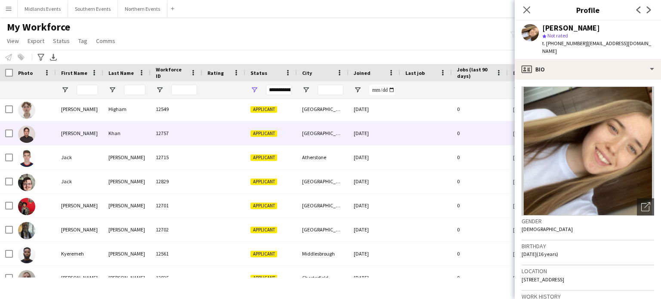
click at [115, 136] on div "Khan" at bounding box center [126, 133] width 47 height 24
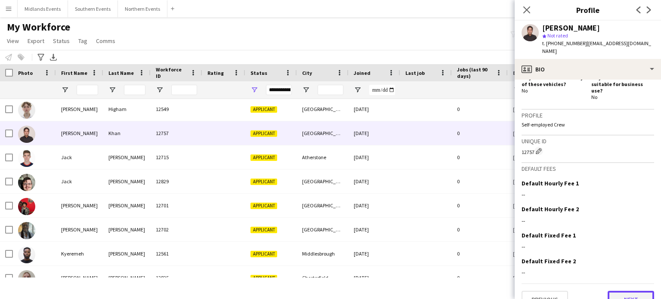
click at [625, 291] on button "Next" at bounding box center [630, 299] width 46 height 17
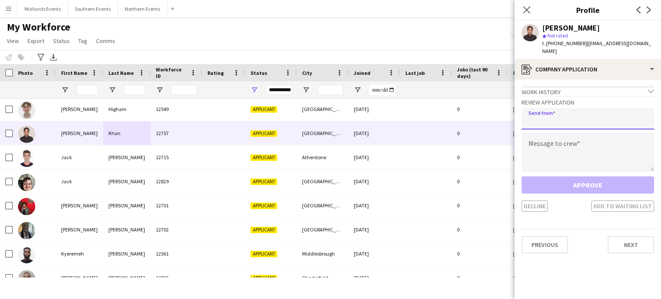
click at [590, 108] on input "email" at bounding box center [587, 119] width 132 height 22
type input "**********"
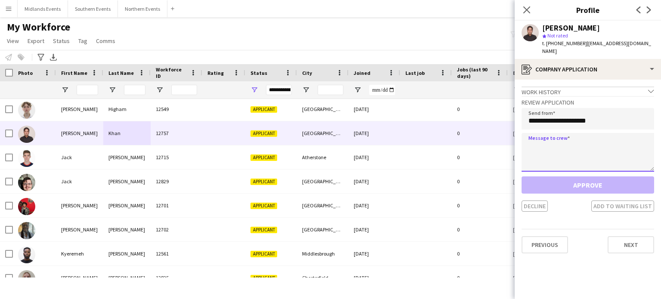
paste textarea "**********"
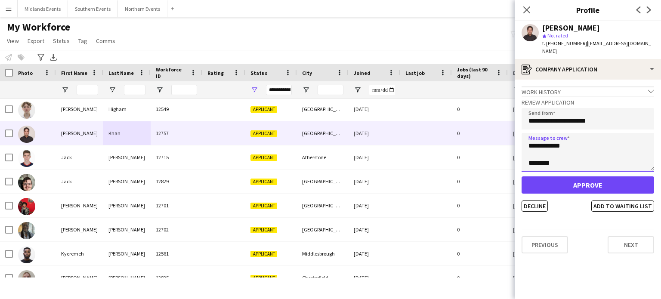
type textarea "**********"
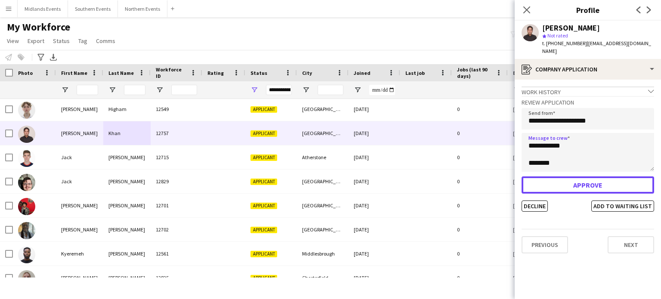
click at [580, 178] on button "Approve" at bounding box center [587, 184] width 132 height 17
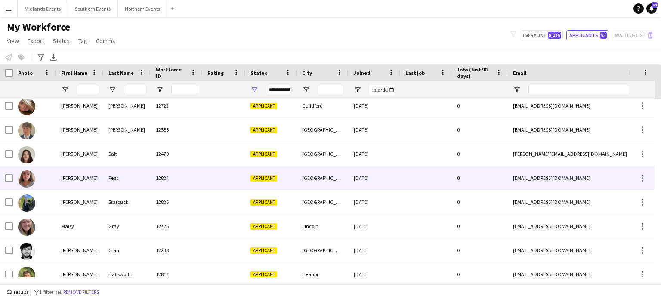
click at [116, 178] on div "Peat" at bounding box center [126, 178] width 47 height 24
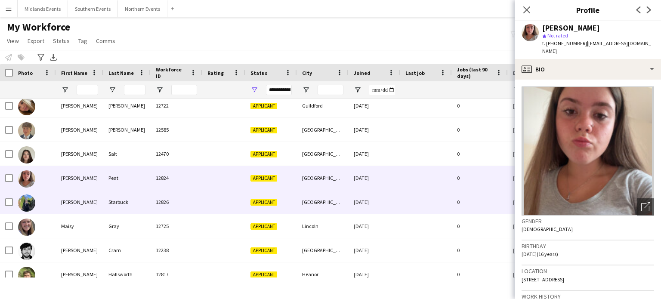
click at [69, 201] on div "[PERSON_NAME]" at bounding box center [79, 202] width 47 height 24
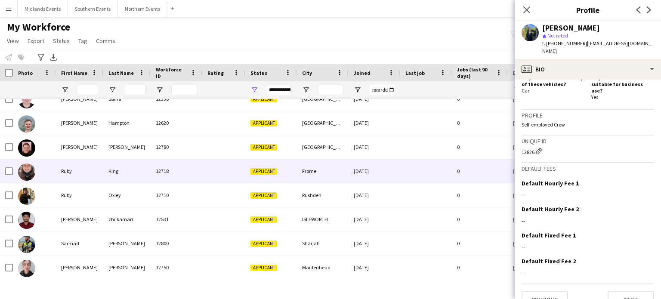
click at [117, 172] on div "King" at bounding box center [126, 171] width 47 height 24
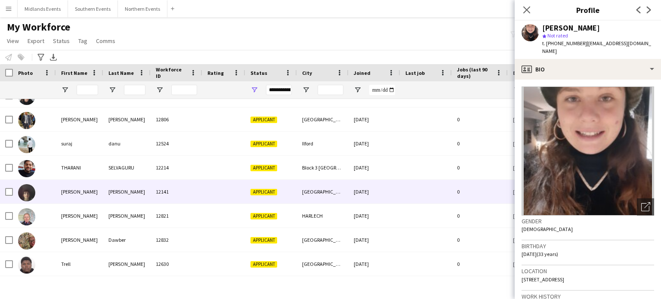
click at [115, 191] on div "[PERSON_NAME]" at bounding box center [126, 192] width 47 height 24
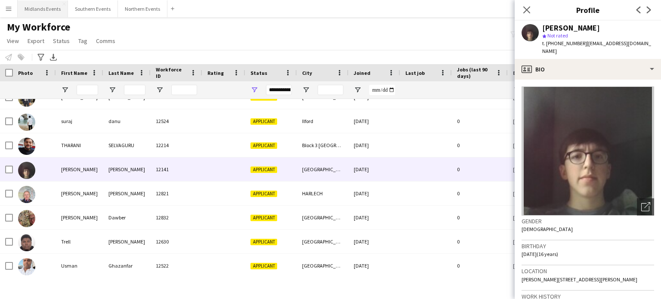
click at [59, 9] on button "Midlands Events Close" at bounding box center [43, 8] width 50 height 17
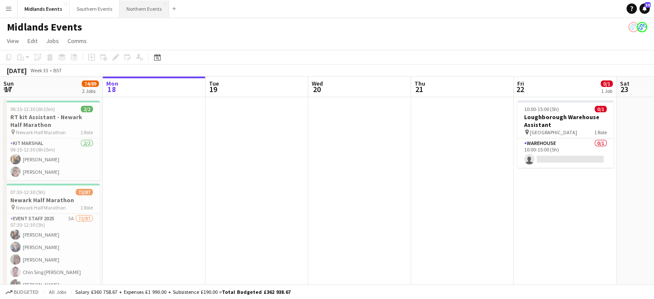
click at [145, 10] on button "Northern Events Close" at bounding box center [144, 8] width 49 height 17
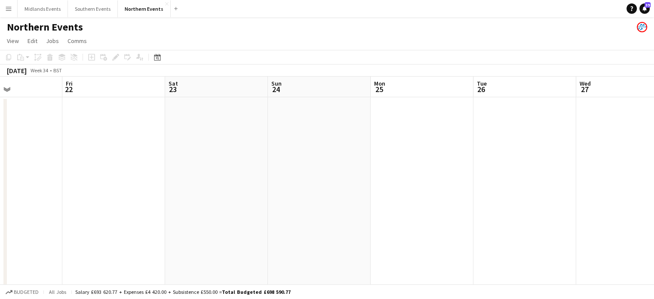
drag, startPoint x: 452, startPoint y: 178, endPoint x: 137, endPoint y: 170, distance: 314.9
click at [0, 157] on app-calendar-viewport "Tue 19 Wed 20 29/29 2 Jobs Thu 21 Fri 22 Sat 23 Sun 24 Mon 25 Tue 26 Wed 27 Thu…" at bounding box center [327, 243] width 654 height 332
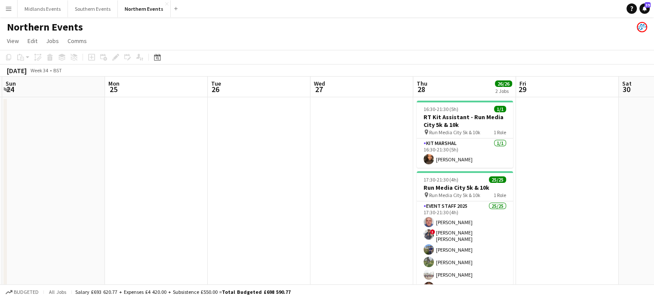
drag, startPoint x: 368, startPoint y: 179, endPoint x: 12, endPoint y: 153, distance: 356.6
click at [0, 156] on app-calendar-viewport "Thu 21 Fri 22 Sat 23 Sun 24 Mon 25 Tue 26 Wed 27 Thu 28 26/26 2 Jobs Fri 29 Sat…" at bounding box center [327, 243] width 654 height 332
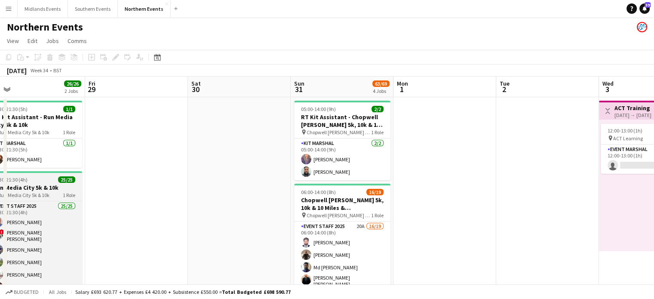
drag, startPoint x: 291, startPoint y: 215, endPoint x: 52, endPoint y: 175, distance: 242.4
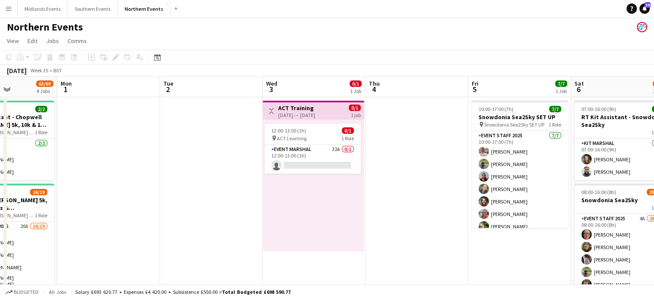
scroll to position [0, 393]
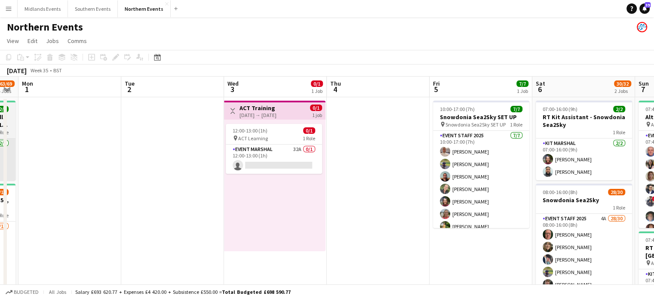
drag, startPoint x: 57, startPoint y: 175, endPoint x: 14, endPoint y: 158, distance: 45.9
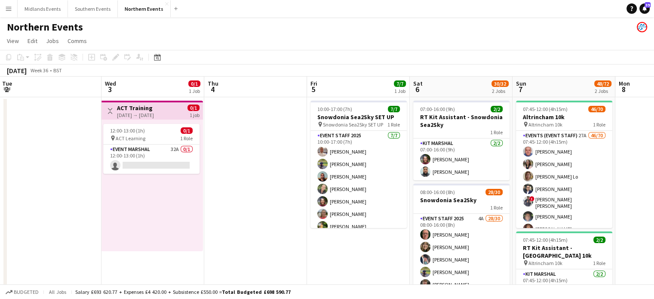
scroll to position [0, 334]
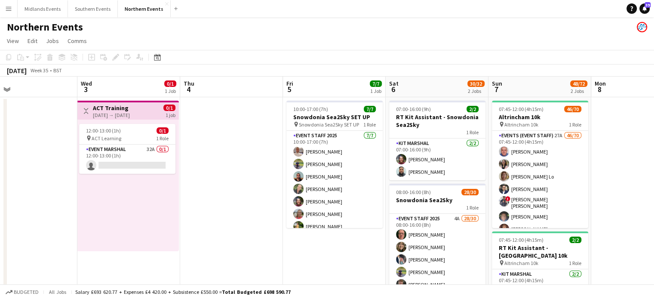
drag, startPoint x: 324, startPoint y: 185, endPoint x: 177, endPoint y: 170, distance: 147.4
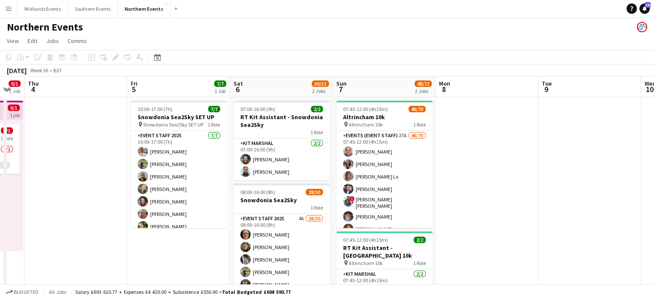
scroll to position [0, 284]
drag, startPoint x: 610, startPoint y: 169, endPoint x: 454, endPoint y: 169, distance: 156.1
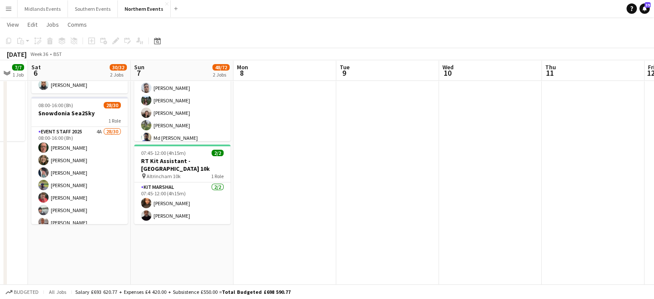
scroll to position [0, 308]
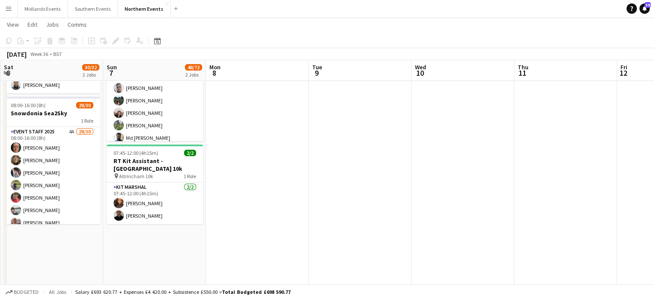
drag, startPoint x: 471, startPoint y: 201, endPoint x: 139, endPoint y: 169, distance: 333.6
click at [139, 170] on app-calendar-viewport "Wed 3 0/1 1 Job Thu 4 Fri 5 7/7 1 Job Sat 6 30/32 2 Jobs Sun 7 48/72 2 Jobs Mon…" at bounding box center [327, 242] width 654 height 588
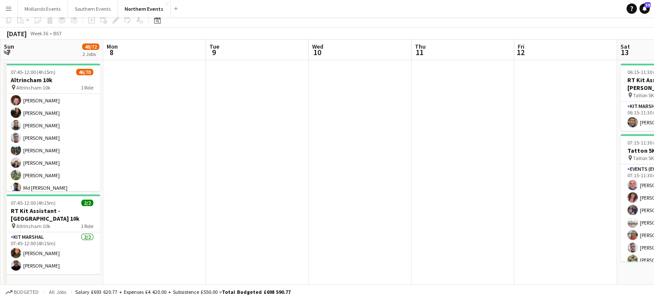
scroll to position [0, 0]
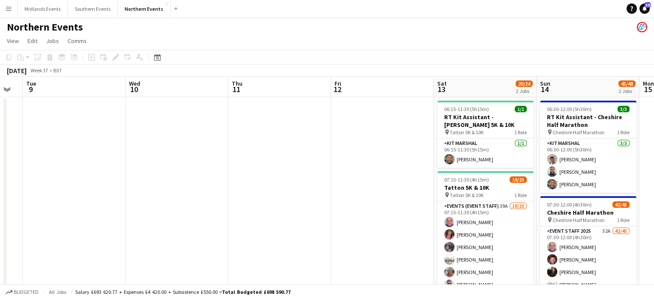
drag, startPoint x: 516, startPoint y: 206, endPoint x: 344, endPoint y: 184, distance: 173.7
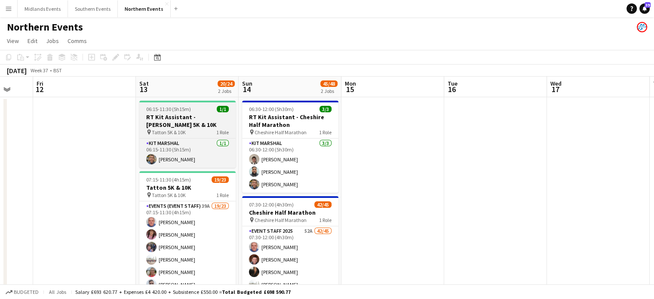
drag, startPoint x: 434, startPoint y: 182, endPoint x: 158, endPoint y: 138, distance: 279.6
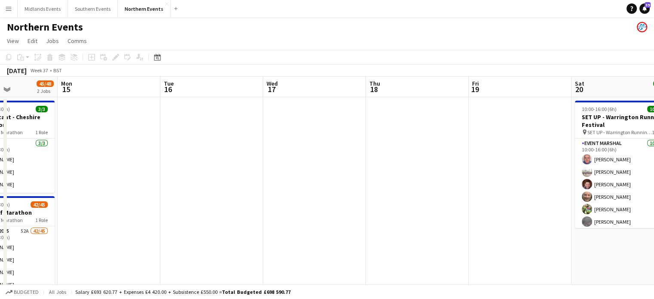
drag, startPoint x: 460, startPoint y: 150, endPoint x: 177, endPoint y: 135, distance: 283.8
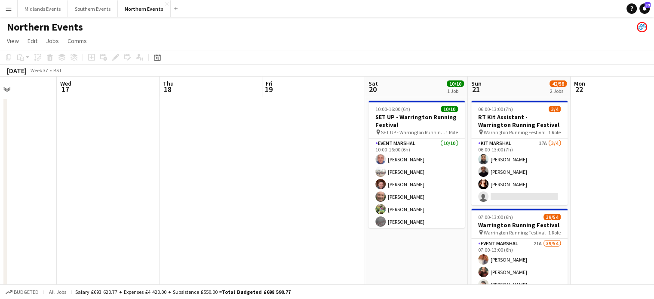
drag, startPoint x: 366, startPoint y: 154, endPoint x: 166, endPoint y: 129, distance: 201.0
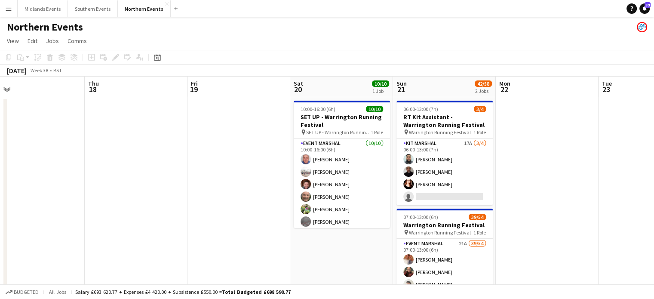
scroll to position [0, 329]
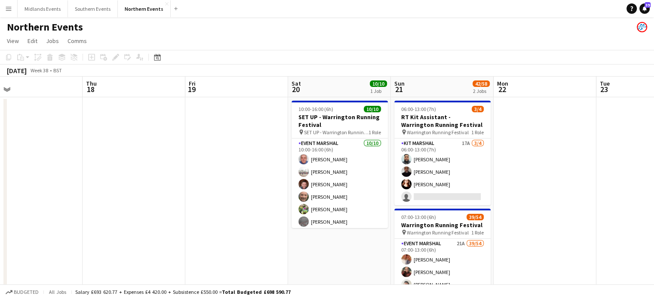
drag, startPoint x: 402, startPoint y: 153, endPoint x: 325, endPoint y: 149, distance: 76.7
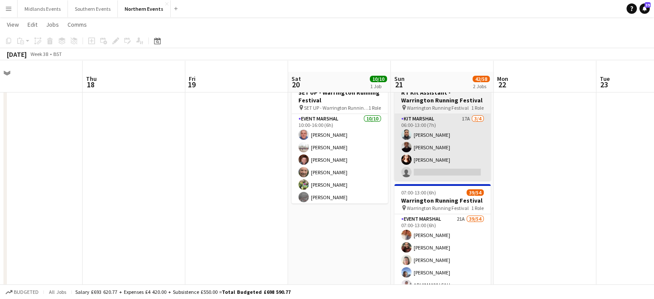
scroll to position [43, 0]
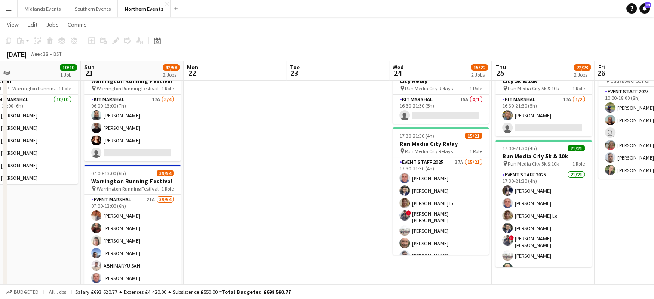
drag, startPoint x: 519, startPoint y: 140, endPoint x: 265, endPoint y: 114, distance: 255.4
click at [226, 112] on app-calendar-viewport "Wed 17 Thu 18 Fri 19 Sat 20 10/10 1 Job Sun 21 42/58 2 Jobs Mon 22 Tue 23 Wed 2…" at bounding box center [327, 285] width 654 height 588
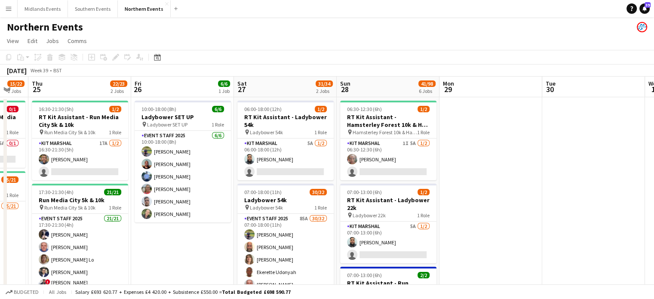
scroll to position [0, 384]
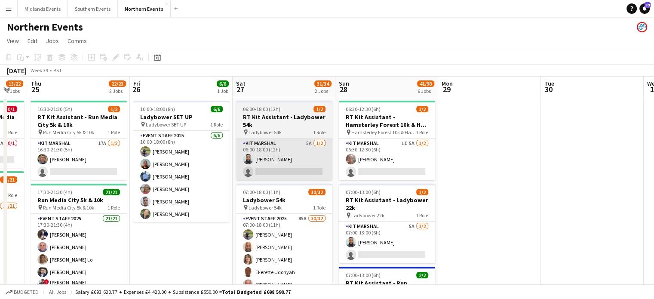
drag, startPoint x: 645, startPoint y: 257, endPoint x: 293, endPoint y: 165, distance: 363.7
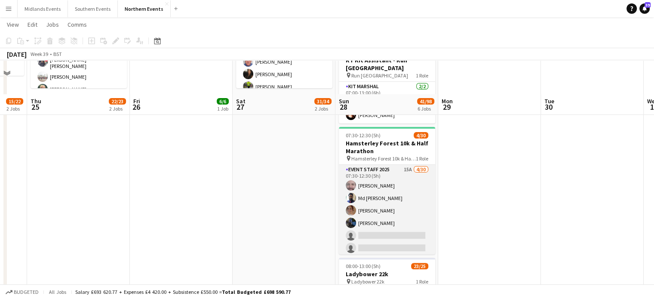
scroll to position [258, 0]
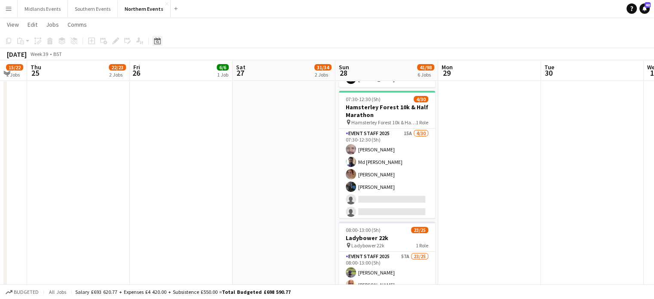
click at [159, 41] on icon "Date picker" at bounding box center [157, 40] width 7 height 7
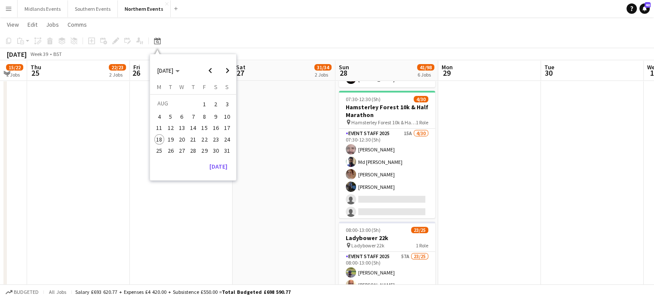
click at [181, 138] on span "20" at bounding box center [182, 139] width 10 height 10
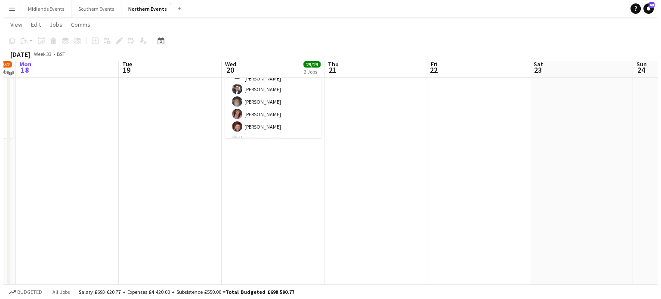
scroll to position [0, 0]
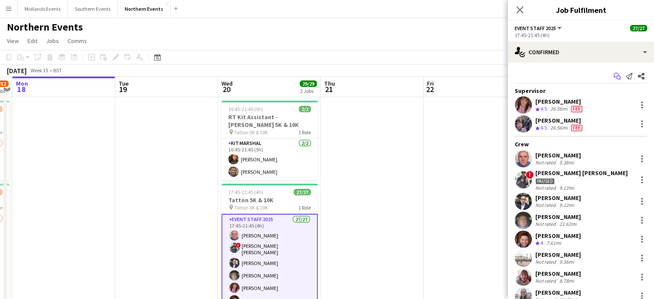
click at [614, 76] on icon "Start chat" at bounding box center [617, 76] width 7 height 7
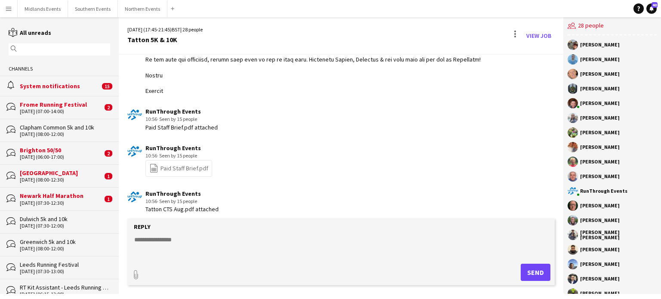
scroll to position [1702, 0]
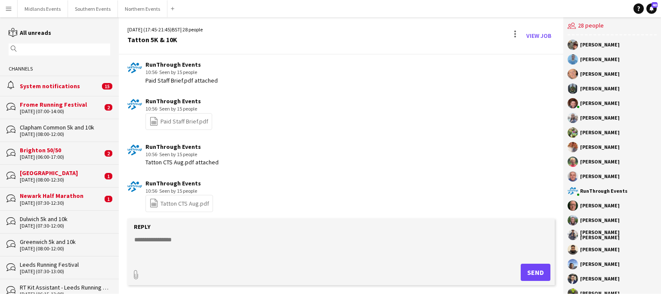
click at [145, 242] on textarea at bounding box center [342, 246] width 418 height 22
paste textarea "**********"
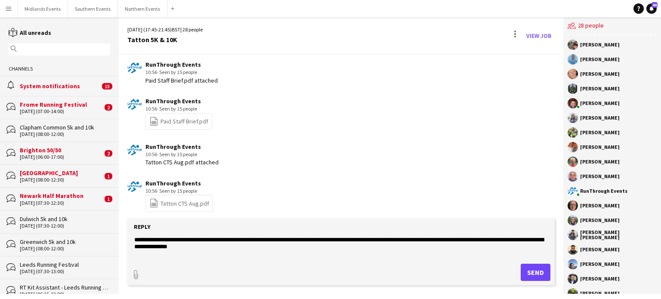
type textarea "**********"
click at [532, 277] on button "Send" at bounding box center [535, 272] width 30 height 17
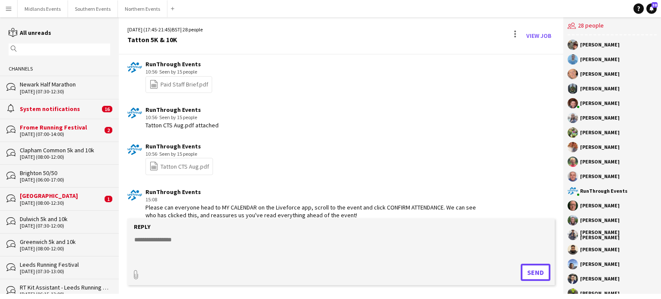
scroll to position [1783, 0]
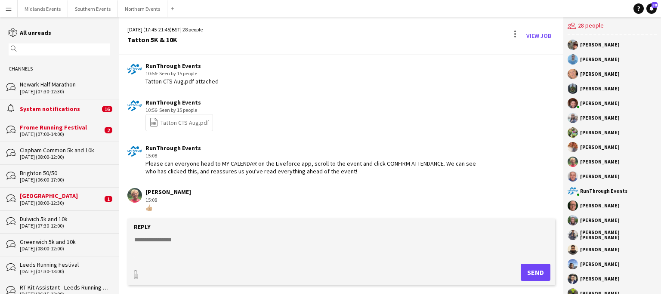
click at [8, 6] on app-icon "Menu" at bounding box center [8, 8] width 7 height 7
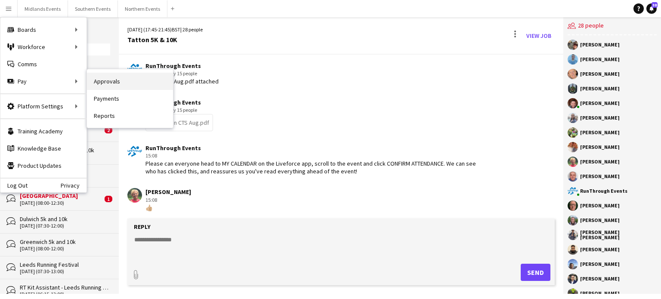
click at [112, 83] on link "Approvals" at bounding box center [130, 81] width 86 height 17
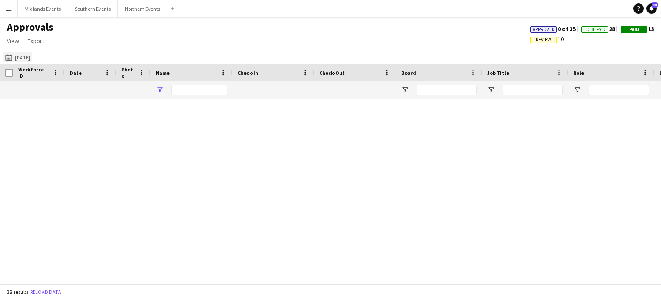
click at [32, 57] on button "[DATE] [DATE]" at bounding box center [17, 57] width 28 height 10
type input "**"
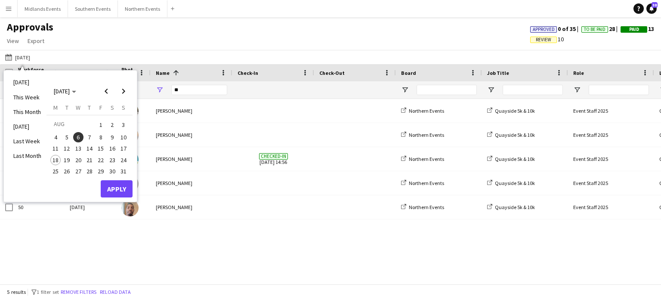
click at [81, 135] on span "6" at bounding box center [78, 137] width 10 height 10
drag, startPoint x: 117, startPoint y: 188, endPoint x: 132, endPoint y: 192, distance: 15.5
click at [117, 188] on button "Apply" at bounding box center [117, 188] width 32 height 17
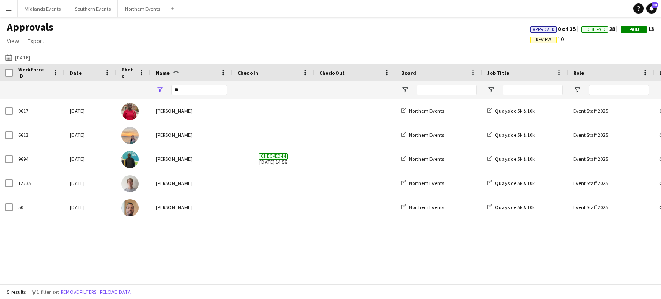
click at [5, 6] on app-icon "Menu" at bounding box center [8, 8] width 7 height 7
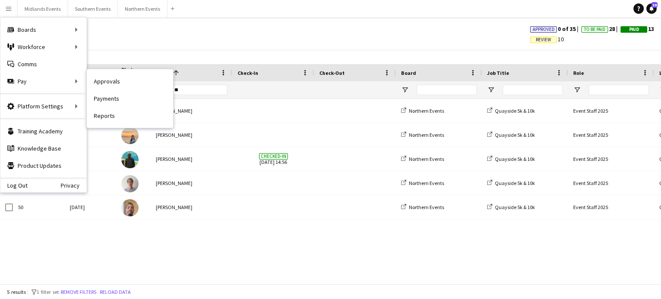
click at [112, 97] on link "Payments" at bounding box center [130, 98] width 86 height 17
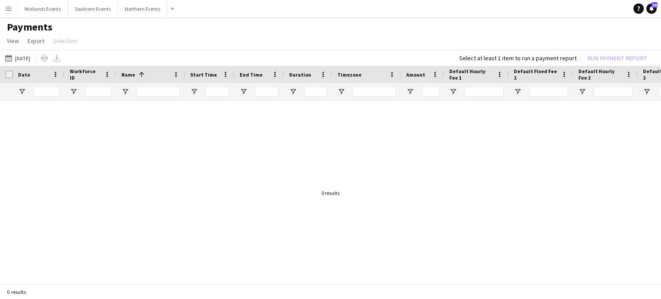
click at [10, 11] on app-icon "Menu" at bounding box center [8, 8] width 7 height 7
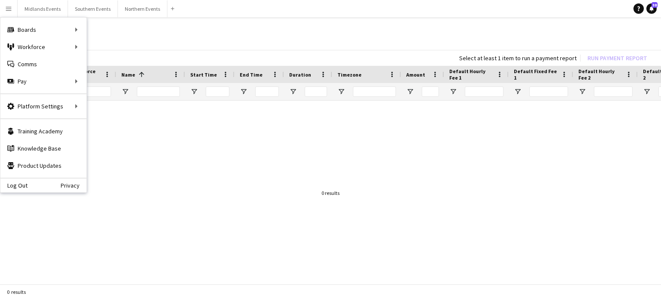
click at [148, 42] on app-page-menu "View Customise view Customise filters Reset Filters Reset View Reset All Export…" at bounding box center [330, 42] width 661 height 16
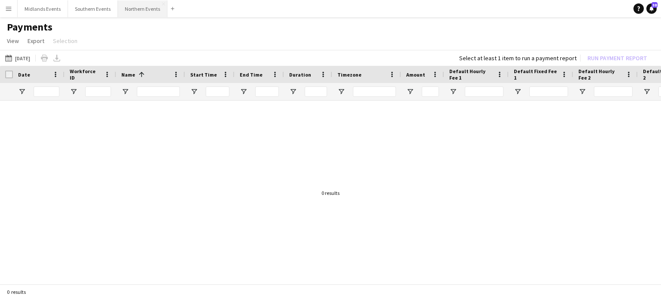
click at [129, 11] on button "Northern Events Close" at bounding box center [142, 8] width 49 height 17
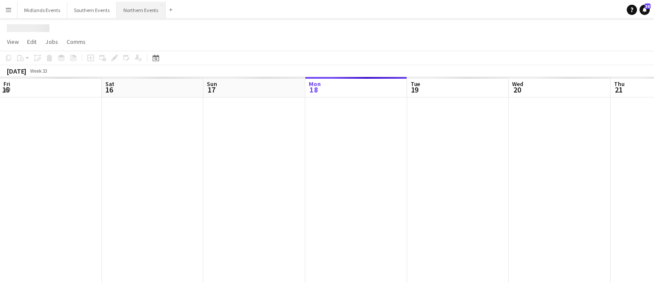
scroll to position [0, 206]
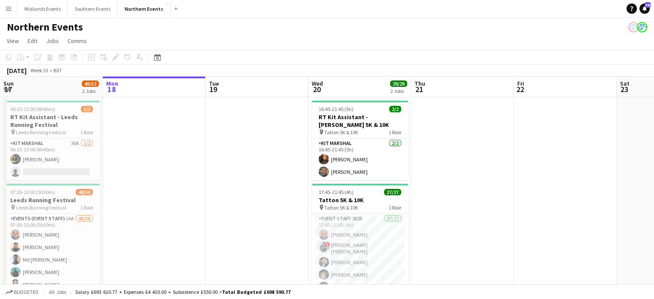
click at [301, 218] on app-date-cell at bounding box center [257, 213] width 103 height 232
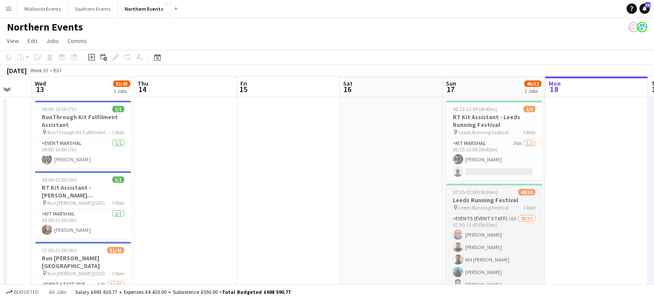
drag, startPoint x: 227, startPoint y: 209, endPoint x: 451, endPoint y: 185, distance: 225.3
click at [569, 193] on app-calendar-viewport "Mon 11 Tue 12 Wed 13 33/43 3 Jobs Thu 14 Fri 15 Sat 16 Sun 17 49/52 2 Jobs Mon …" at bounding box center [327, 272] width 654 height 390
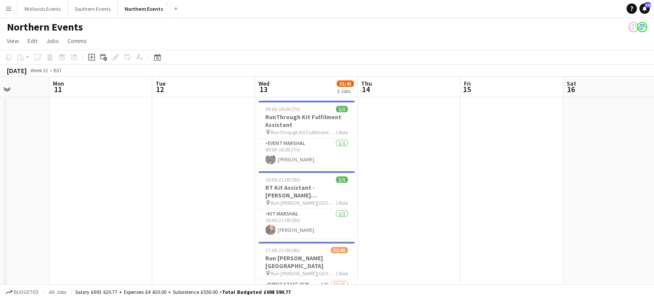
click at [384, 212] on app-calendar-viewport "Fri 8 Sat 9 Sun 10 Mon 11 Tue 12 Wed 13 33/43 3 Jobs Thu 14 Fri 15 Sat 16 Sun 1…" at bounding box center [327, 272] width 654 height 390
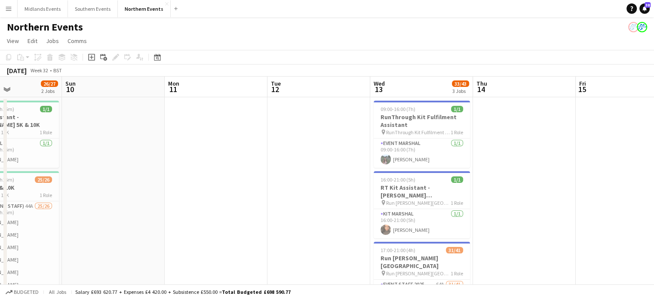
drag, startPoint x: 179, startPoint y: 224, endPoint x: 318, endPoint y: 223, distance: 138.9
click at [319, 223] on app-calendar-viewport "Thu 7 Fri 8 Sat 9 26/27 2 Jobs Sun 10 Mon 11 Tue 12 Wed 13 33/43 3 Jobs Thu 14 …" at bounding box center [327, 272] width 654 height 390
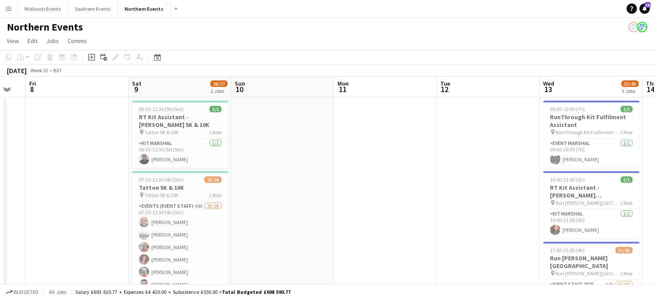
drag, startPoint x: 144, startPoint y: 231, endPoint x: 416, endPoint y: 229, distance: 271.4
click at [416, 229] on app-calendar-viewport "Wed 6 29/34 2 Jobs Thu 7 Fri 8 Sat 9 26/27 2 Jobs Sun 10 Mon 11 Tue 12 Wed 13 3…" at bounding box center [327, 272] width 654 height 390
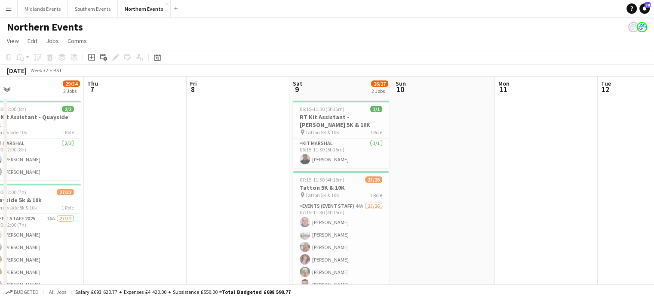
click at [233, 226] on app-calendar-viewport "Mon 4 Tue 5 Wed 6 29/34 2 Jobs Thu 7 Fri 8 Sat 9 26/27 2 Jobs Sun 10 Mon 11 Tue…" at bounding box center [327, 272] width 654 height 390
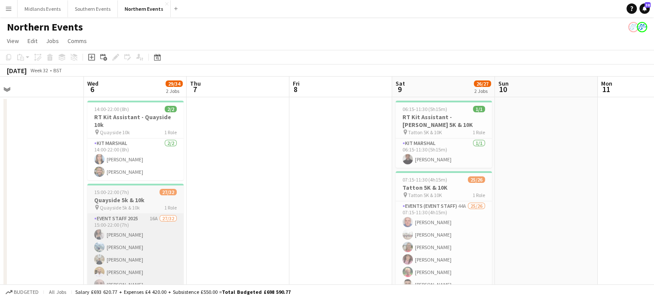
scroll to position [0, 193]
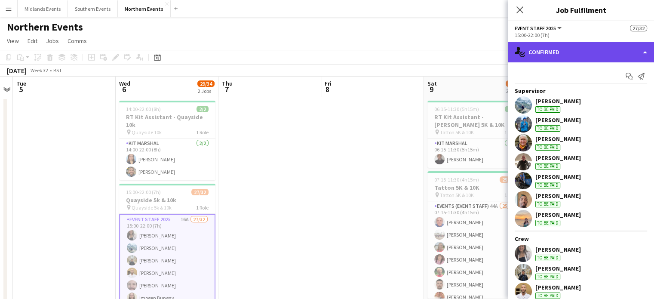
click at [596, 54] on div "single-neutral-actions-check-2 Confirmed" at bounding box center [581, 52] width 146 height 21
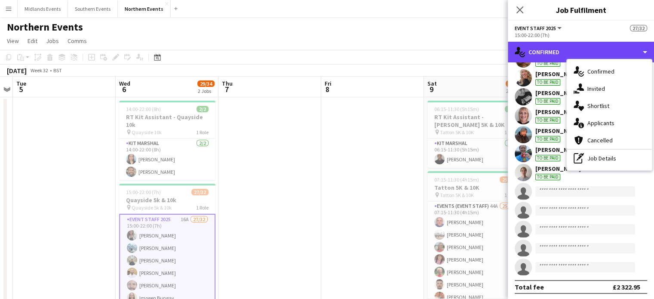
scroll to position [441, 0]
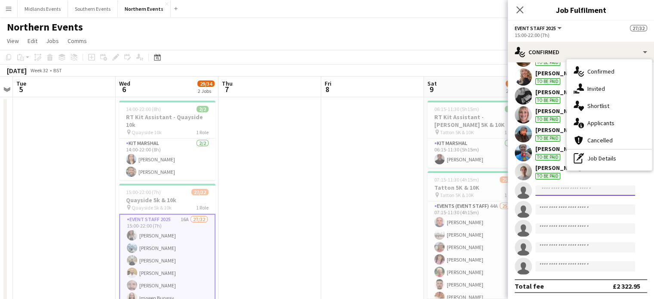
click at [547, 190] on input at bounding box center [585, 190] width 100 height 10
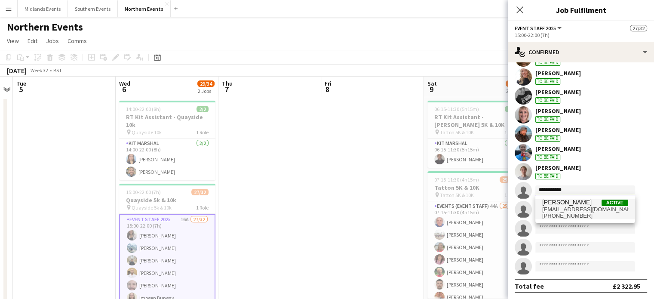
type input "**********"
click at [565, 208] on span "[EMAIL_ADDRESS][DOMAIN_NAME]" at bounding box center [585, 209] width 86 height 7
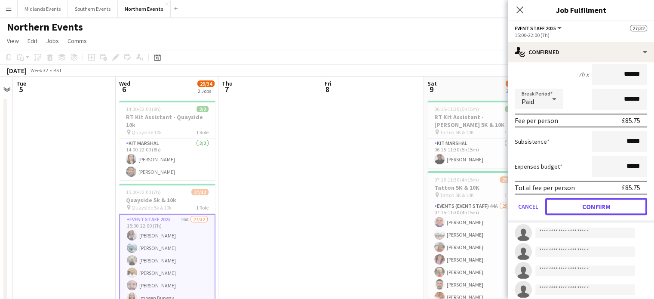
click at [612, 206] on button "Confirm" at bounding box center [596, 206] width 102 height 17
